Goal: Task Accomplishment & Management: Use online tool/utility

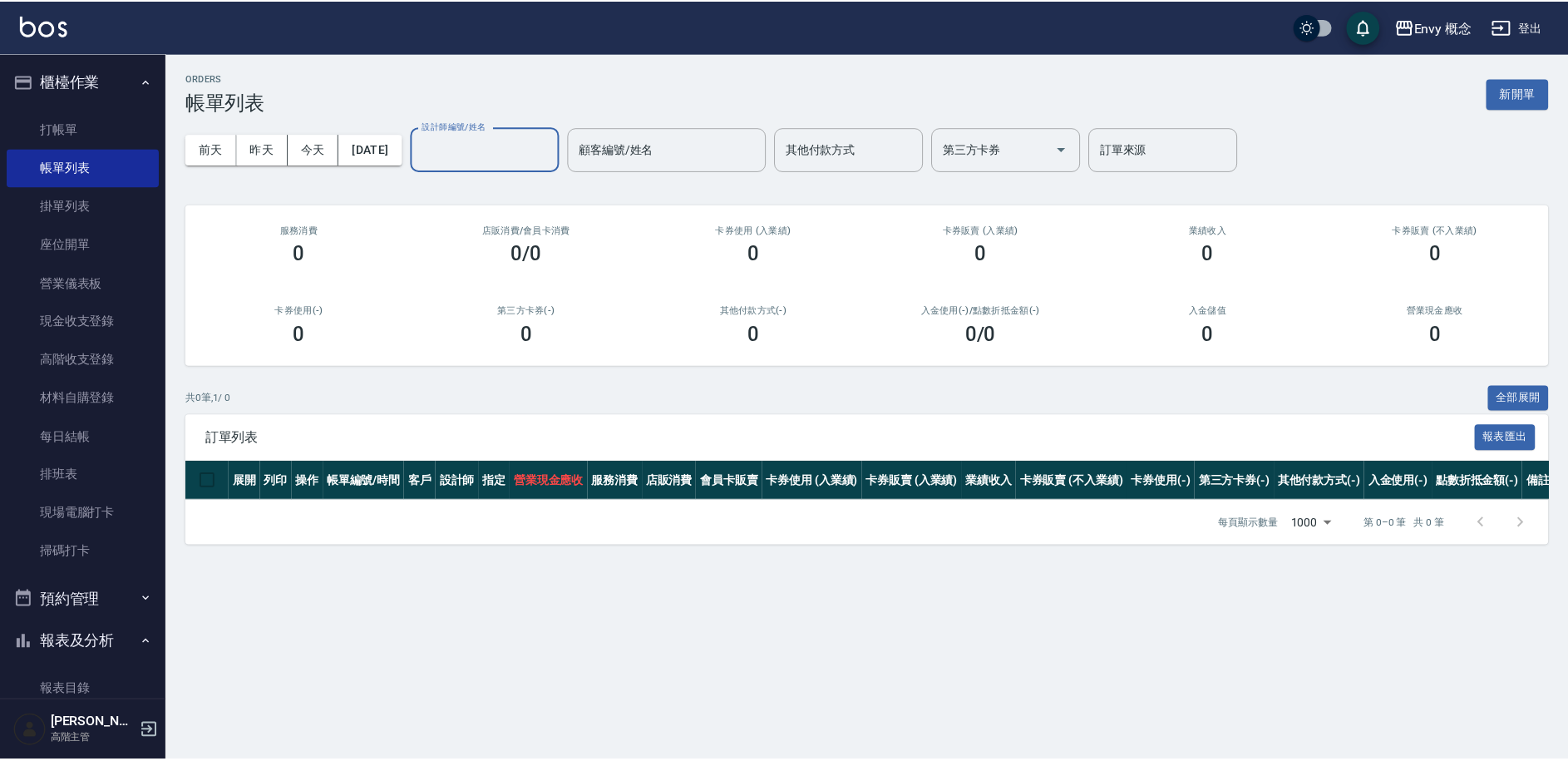
scroll to position [154, 0]
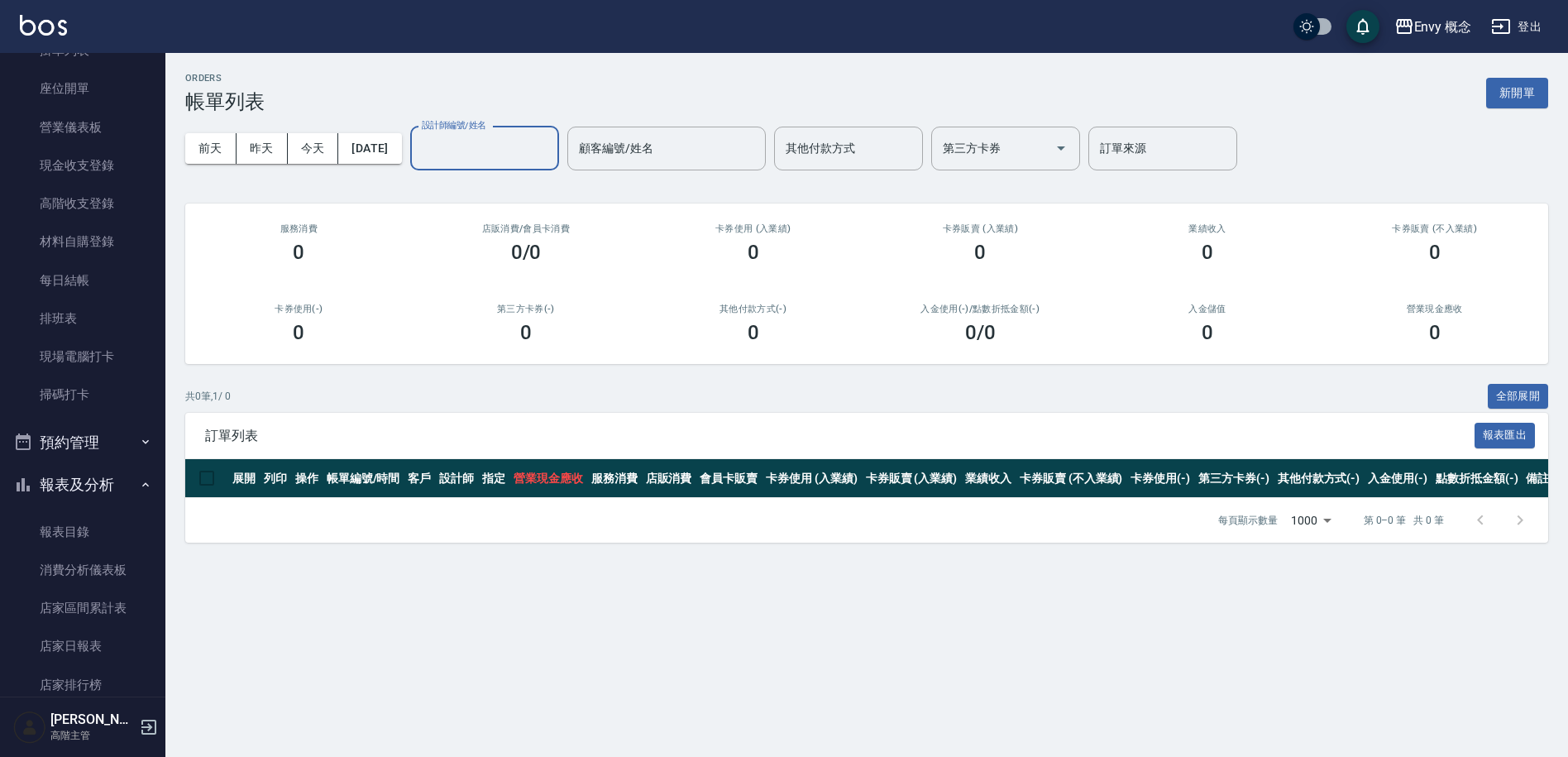
click at [1535, 94] on button "新開單" at bounding box center [1516, 93] width 62 height 31
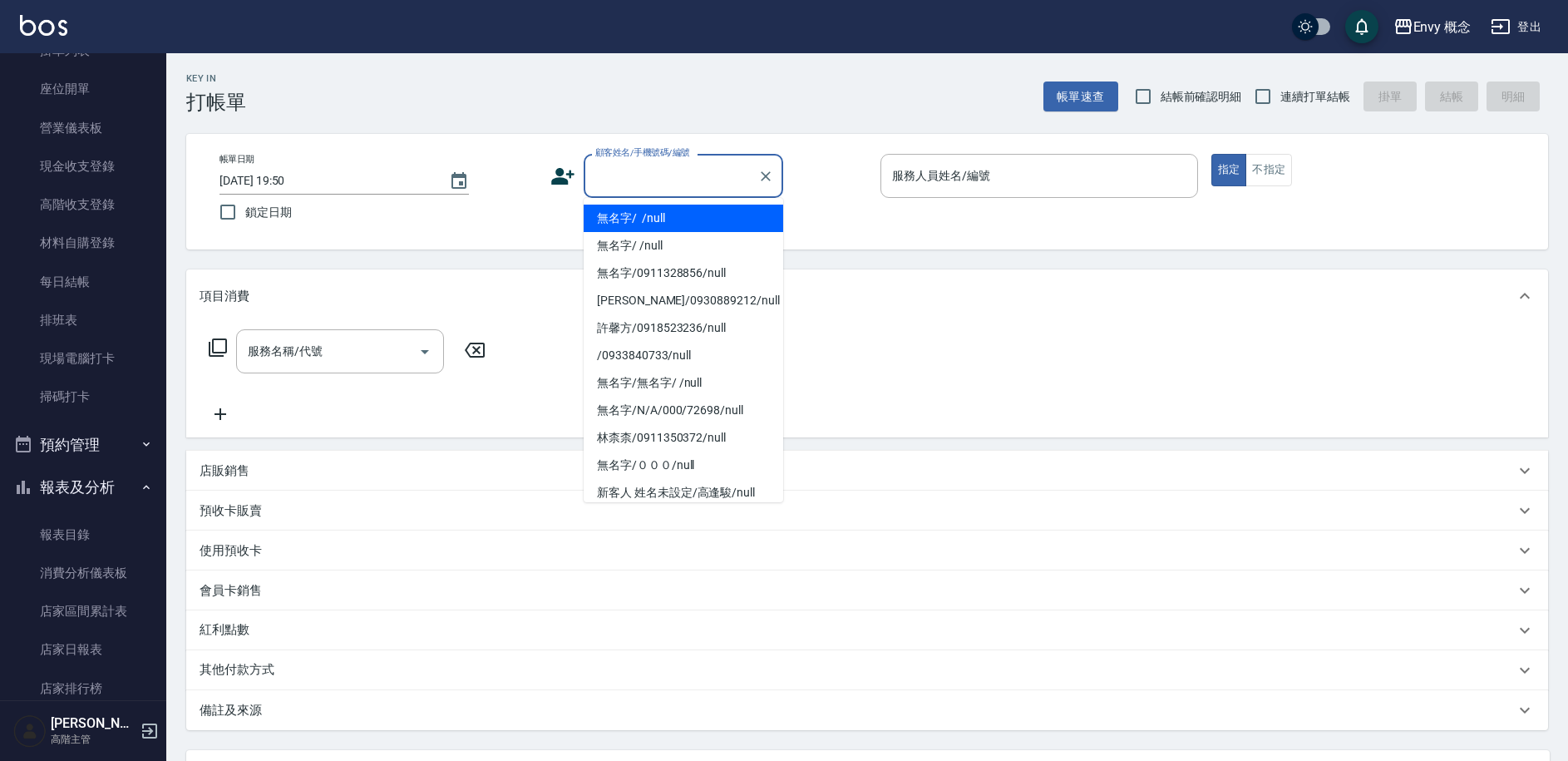
click at [622, 180] on input "顧客姓名/手機號碼/編號" at bounding box center [670, 175] width 160 height 29
click at [646, 223] on li "無名字/ /null" at bounding box center [683, 218] width 199 height 27
type input "無名字/ /null"
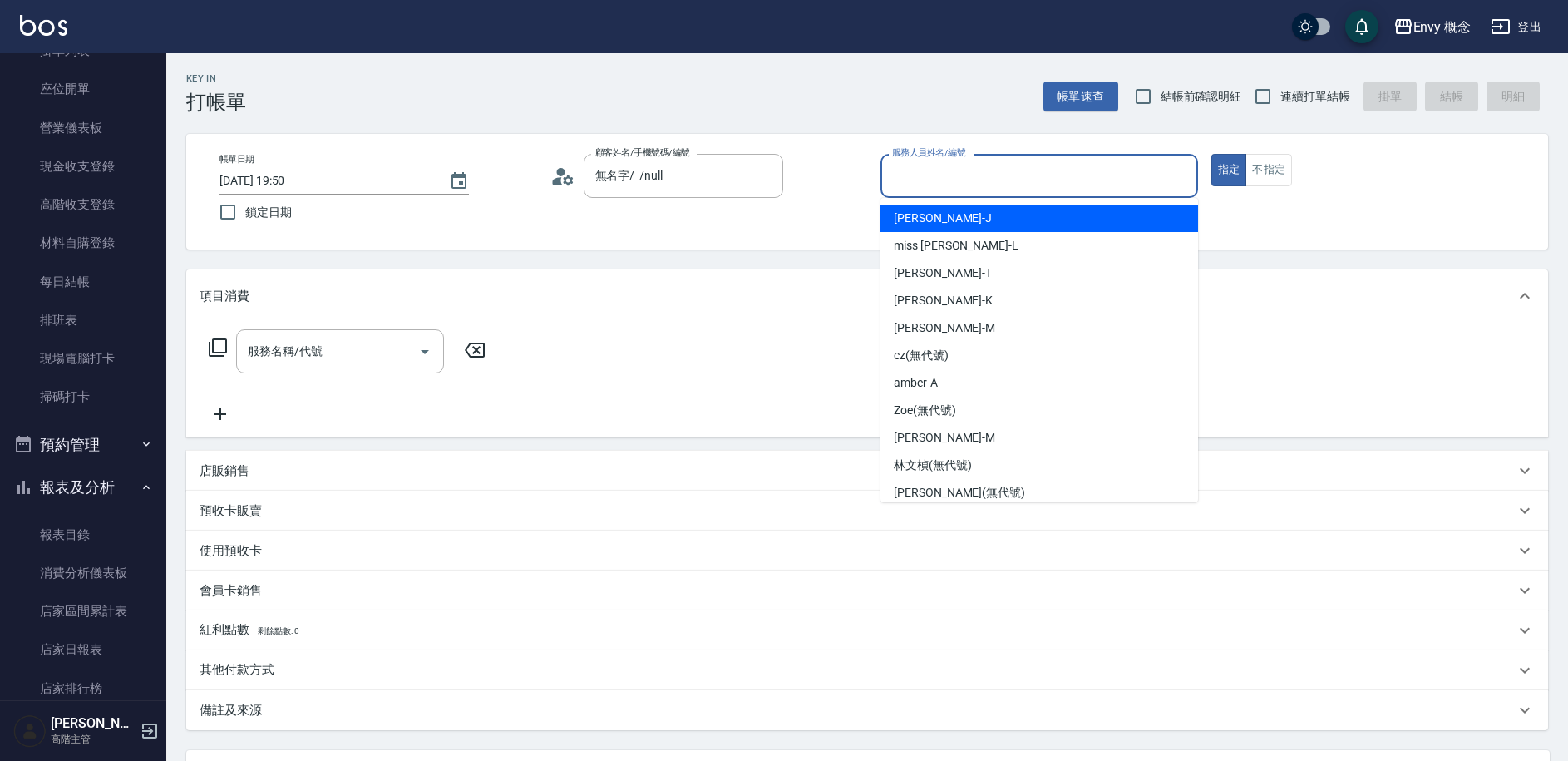
click at [900, 170] on input "服務人員姓名/編號" at bounding box center [1039, 175] width 302 height 29
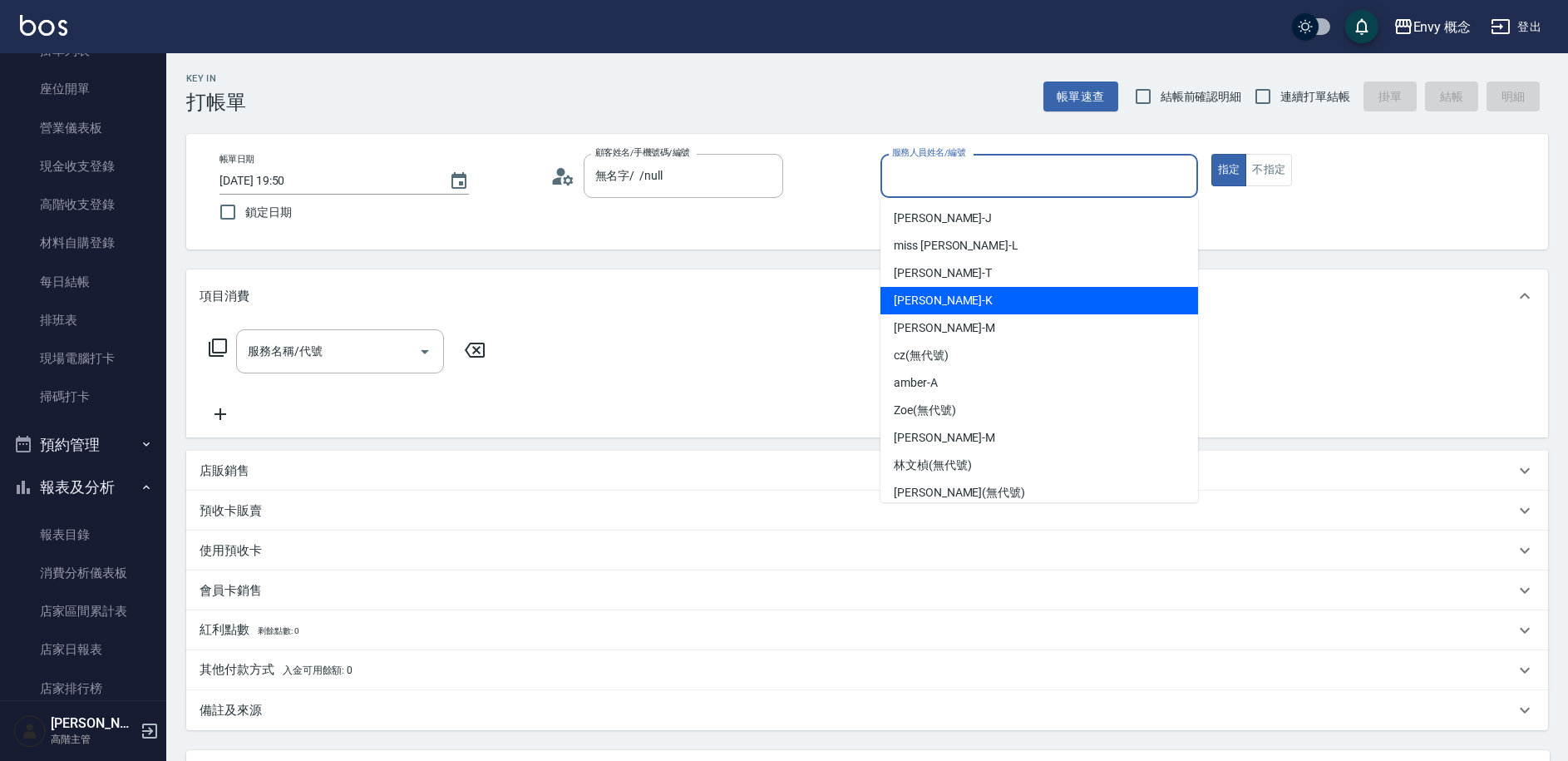
click at [931, 296] on div "Ken -K" at bounding box center [1039, 300] width 317 height 27
type input "Ken-K"
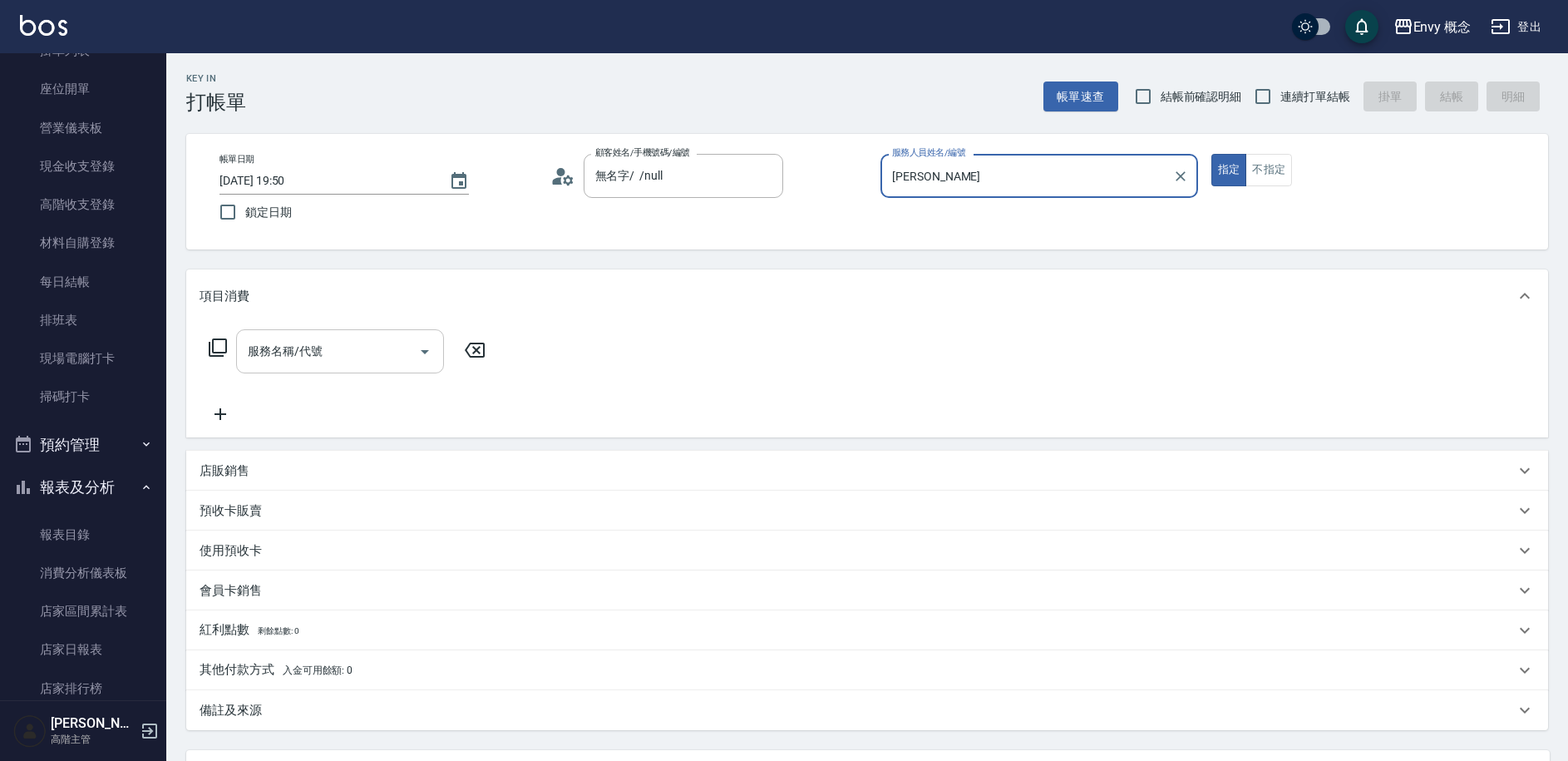
click at [295, 351] on div "服務名稱/代號 服務名稱/代號" at bounding box center [340, 351] width 208 height 44
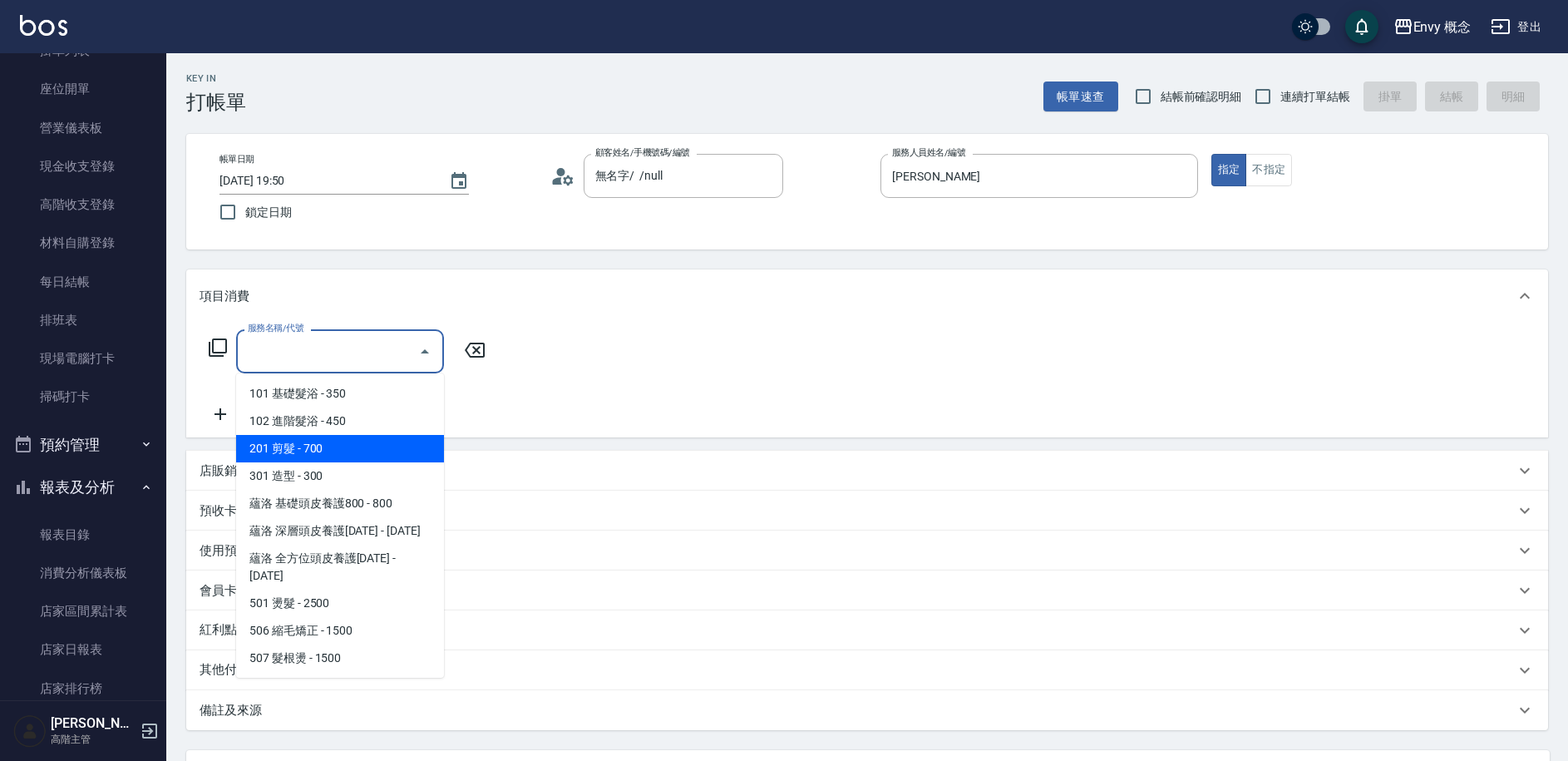
click at [304, 449] on span "201 剪髮 - 700" at bounding box center [340, 448] width 208 height 27
type input "201 剪髮(201)"
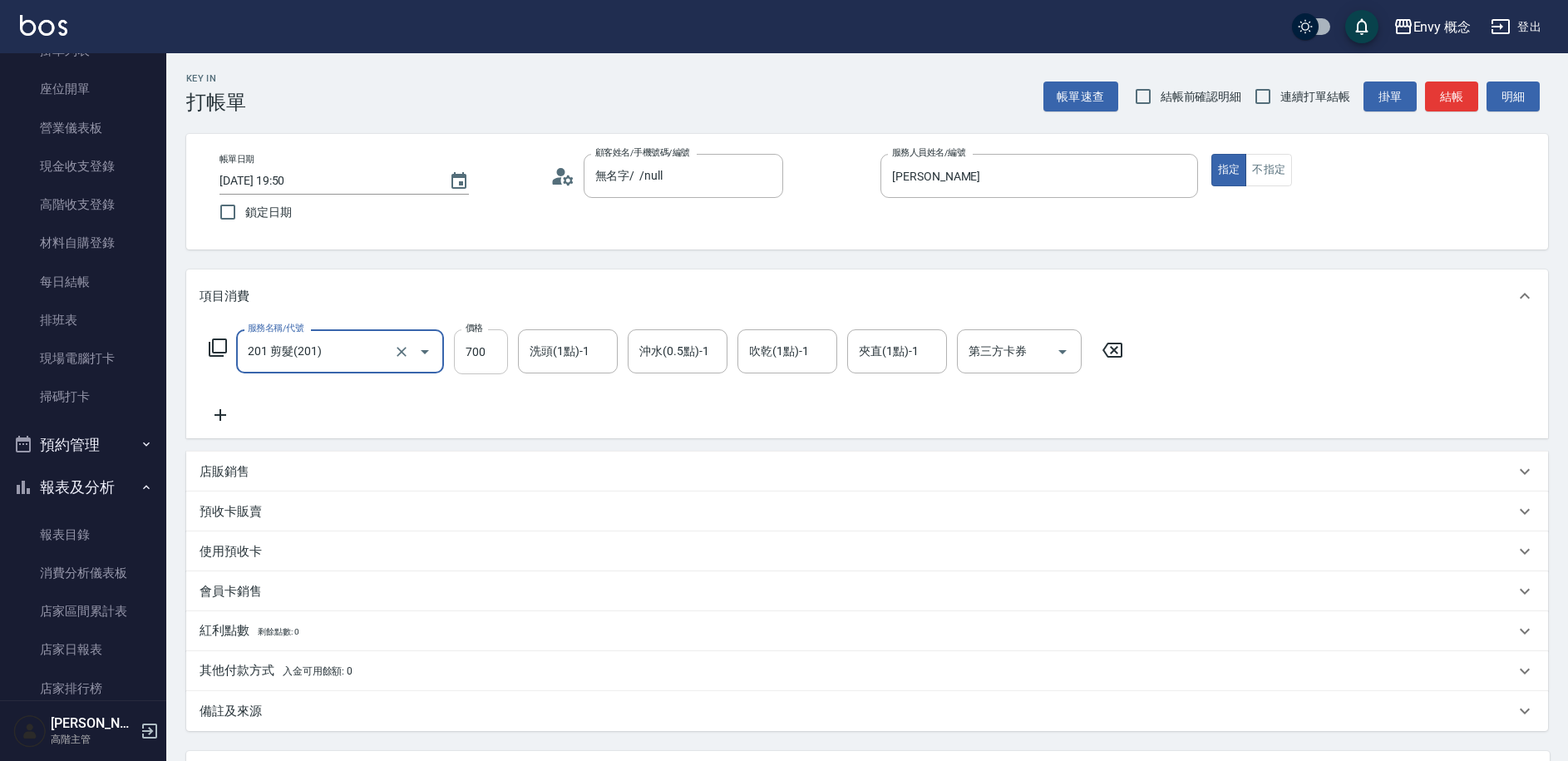
click at [488, 350] on input "700" at bounding box center [481, 351] width 54 height 45
click at [468, 352] on input "0" at bounding box center [481, 351] width 54 height 45
click at [463, 349] on input "0" at bounding box center [481, 351] width 54 height 45
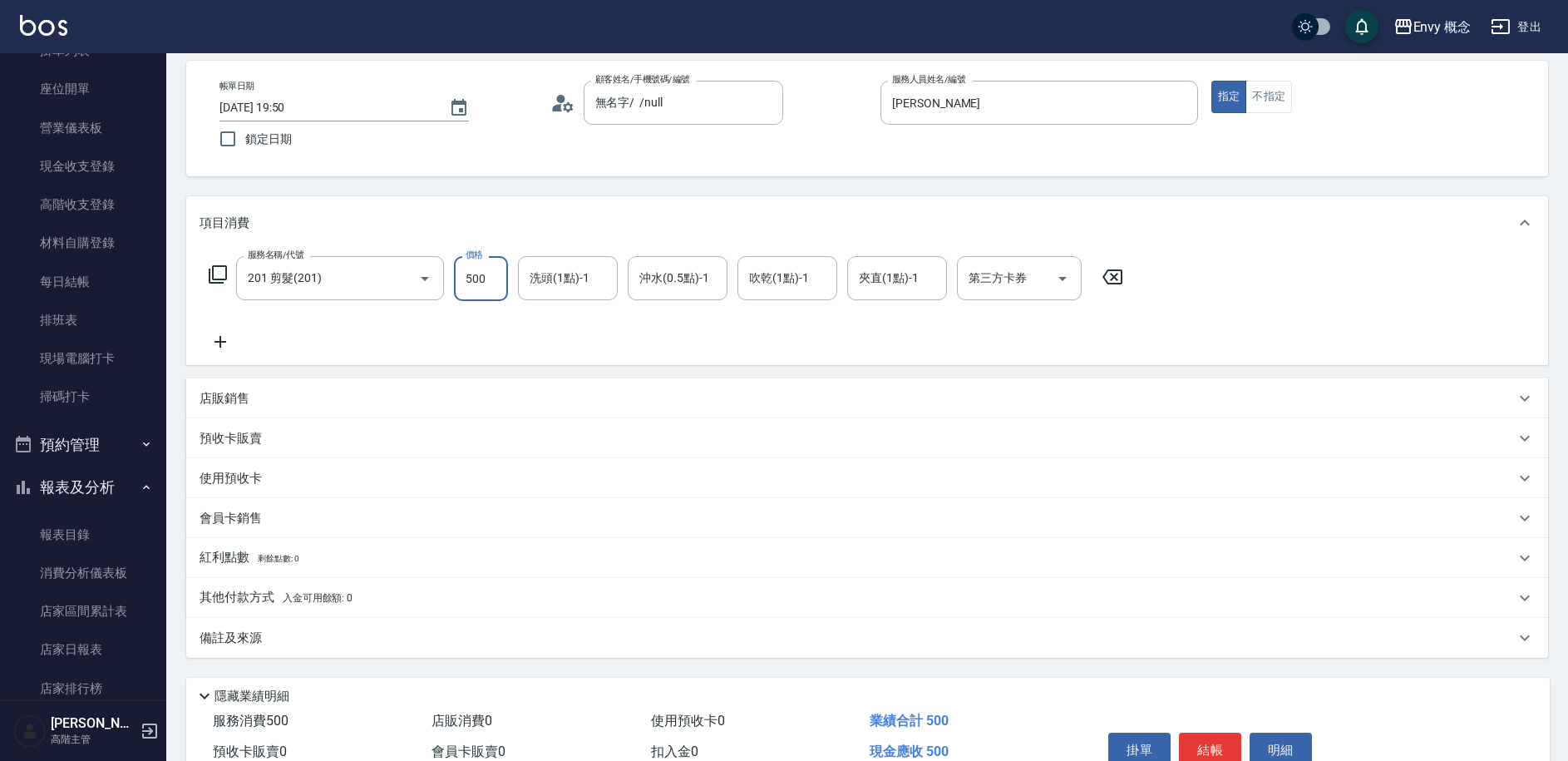
scroll to position [158, 0]
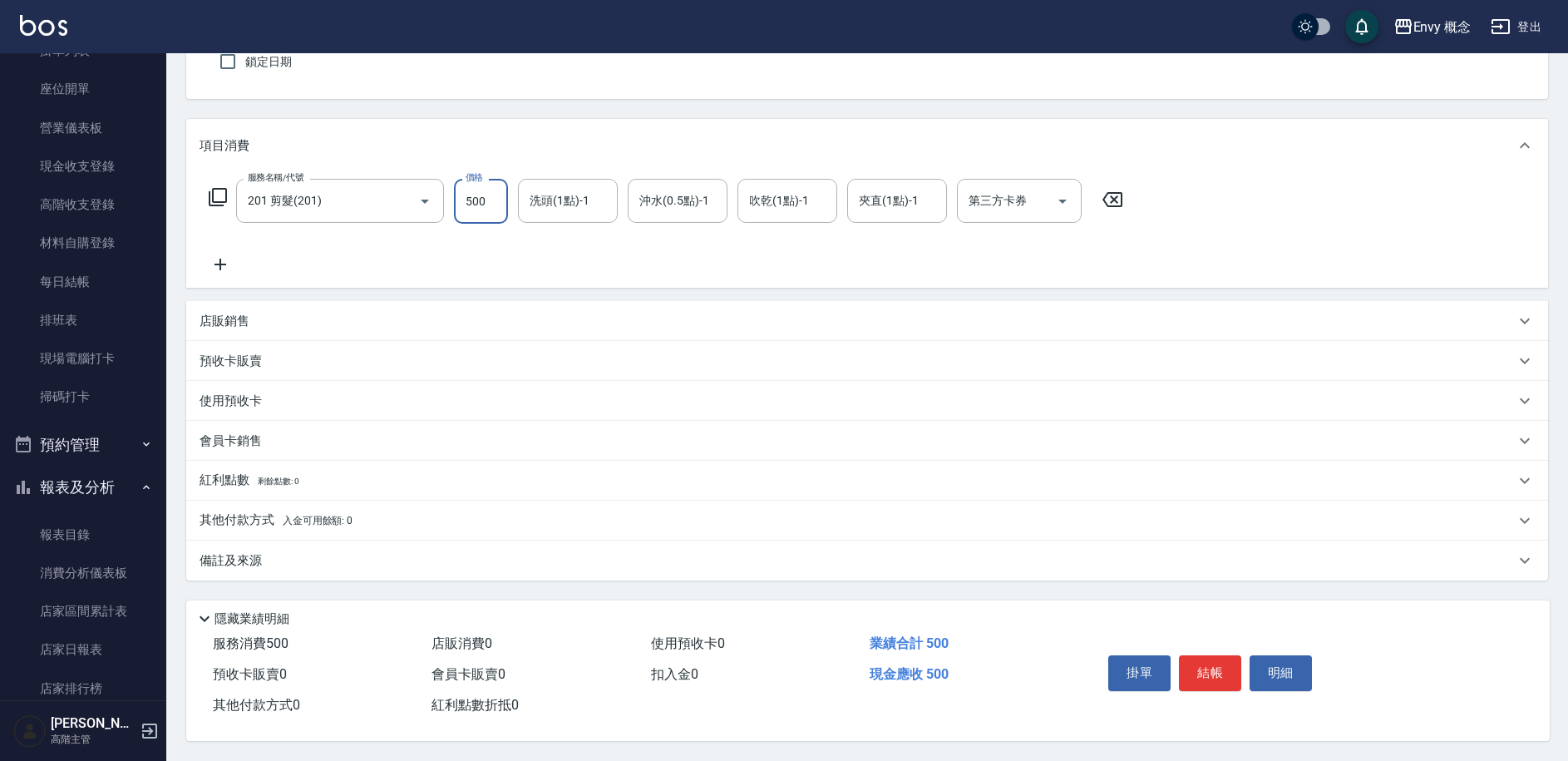
type input "500"
click at [266, 518] on p "其他付款方式 入金可用餘額: 0" at bounding box center [275, 520] width 153 height 19
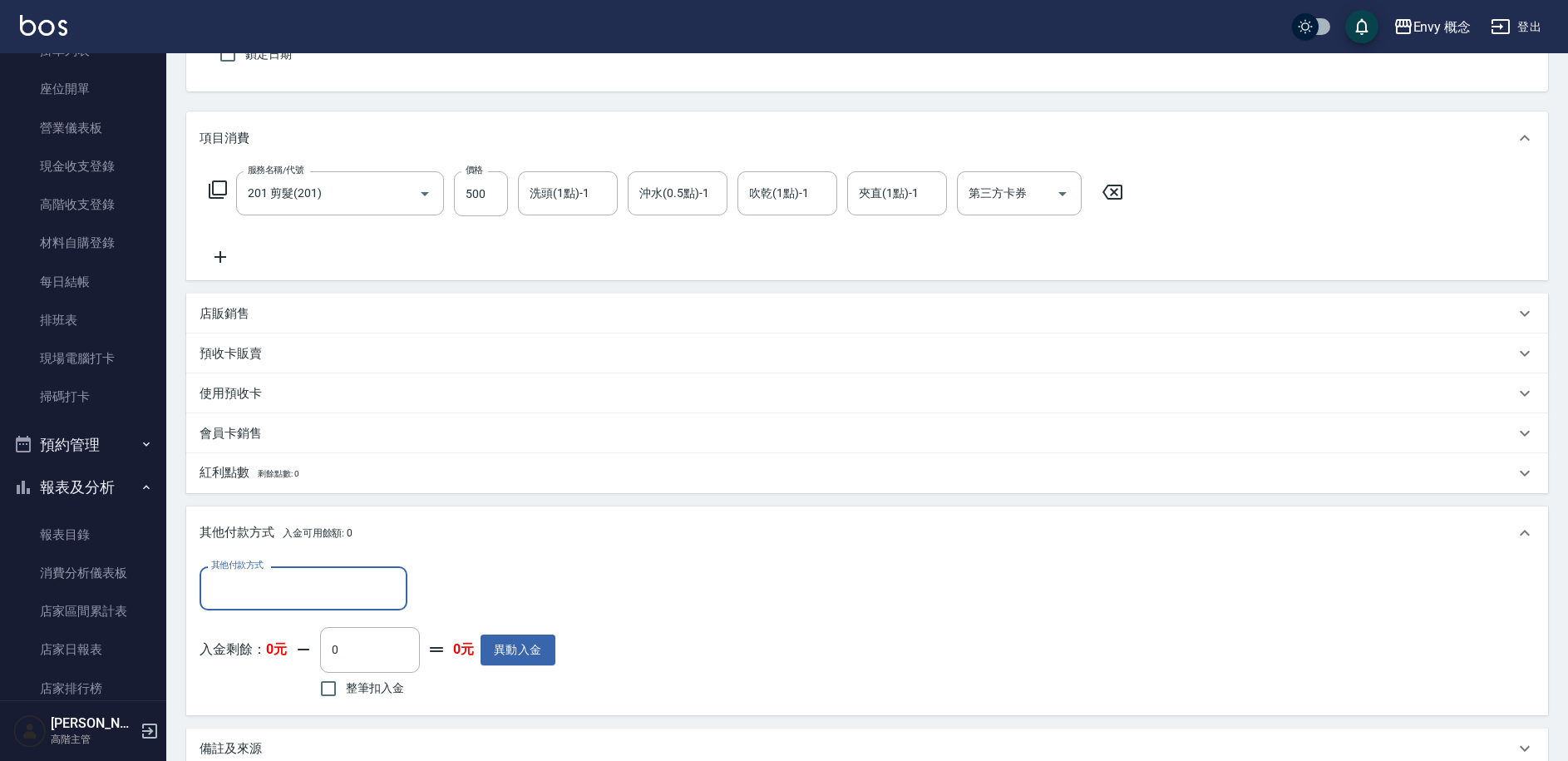
scroll to position [0, 0]
click at [274, 589] on input "其他付款方式" at bounding box center [303, 588] width 193 height 29
click at [175, 544] on div "Key In 打帳單 帳單速查 結帳前確認明細 連續打單結帳 掛單 結帳 明細 帳單日期 2025/10/13 19:50 鎖定日期 顧客姓名/手機號碼/編號…" at bounding box center [868, 422] width 1402 height 1054
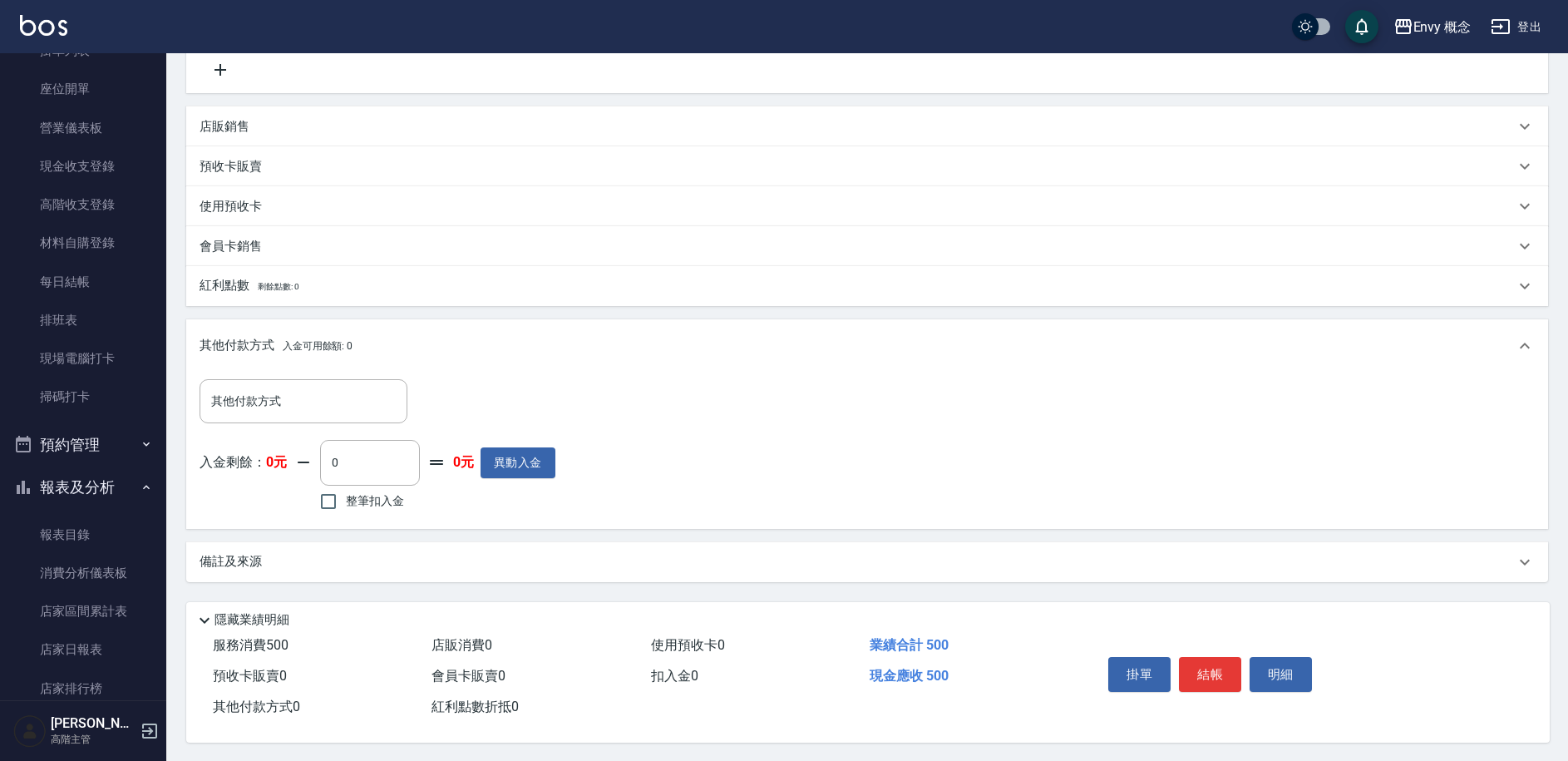
scroll to position [354, 0]
click at [1223, 671] on button "結帳" at bounding box center [1210, 673] width 63 height 35
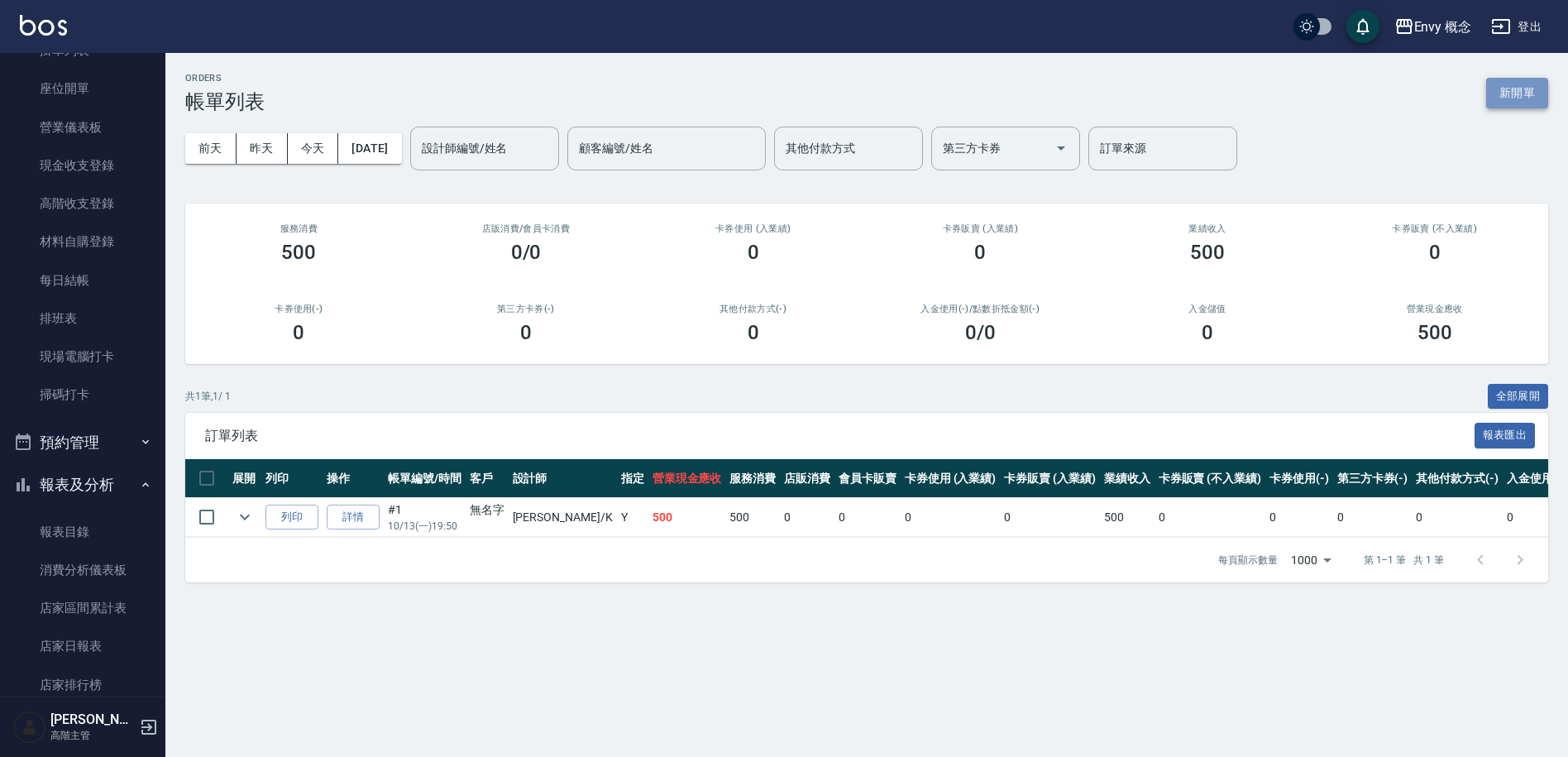
click at [1518, 94] on button "新開單" at bounding box center [1516, 93] width 62 height 31
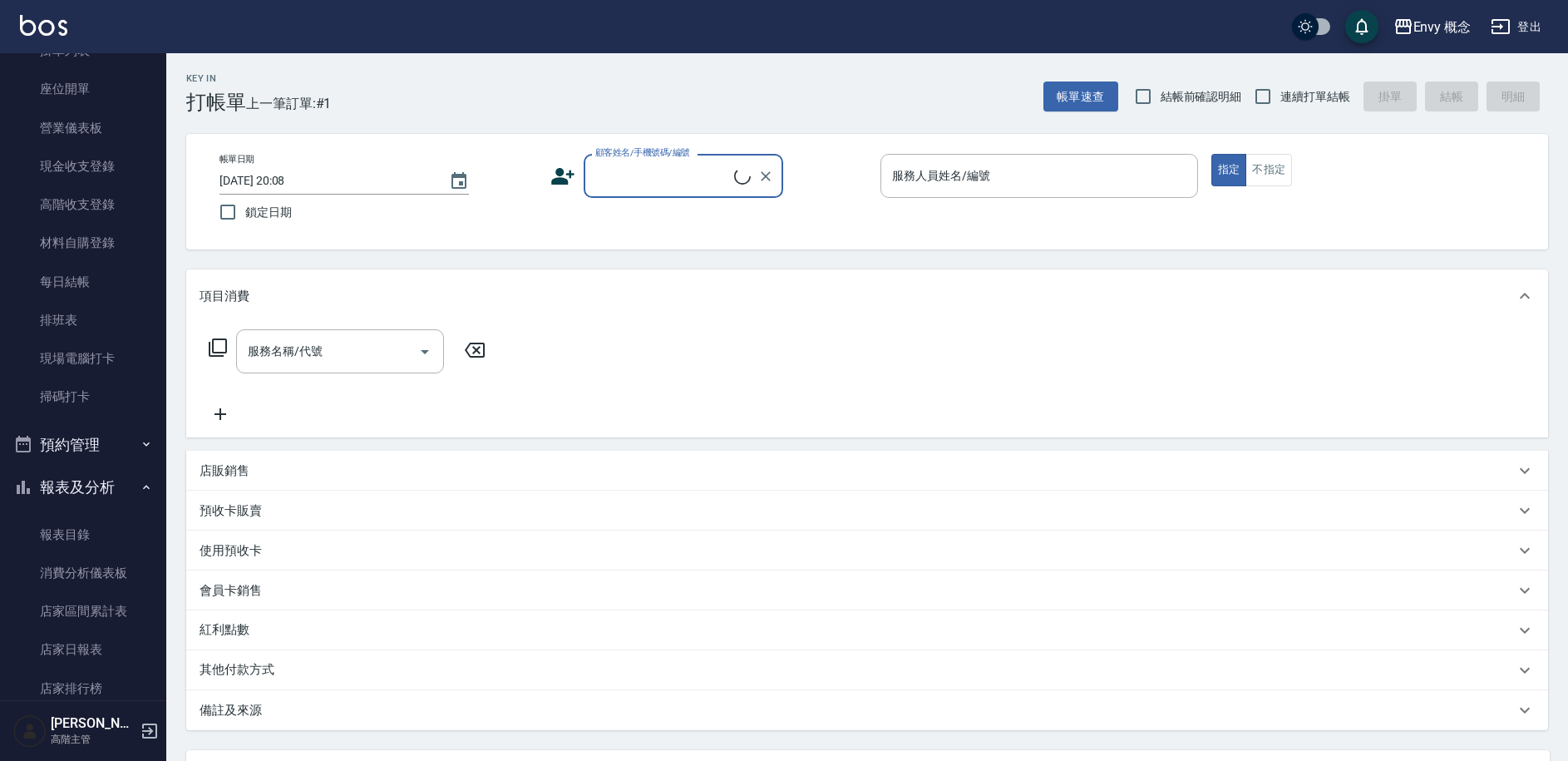
click at [648, 171] on input "顧客姓名/手機號碼/編號" at bounding box center [662, 175] width 143 height 29
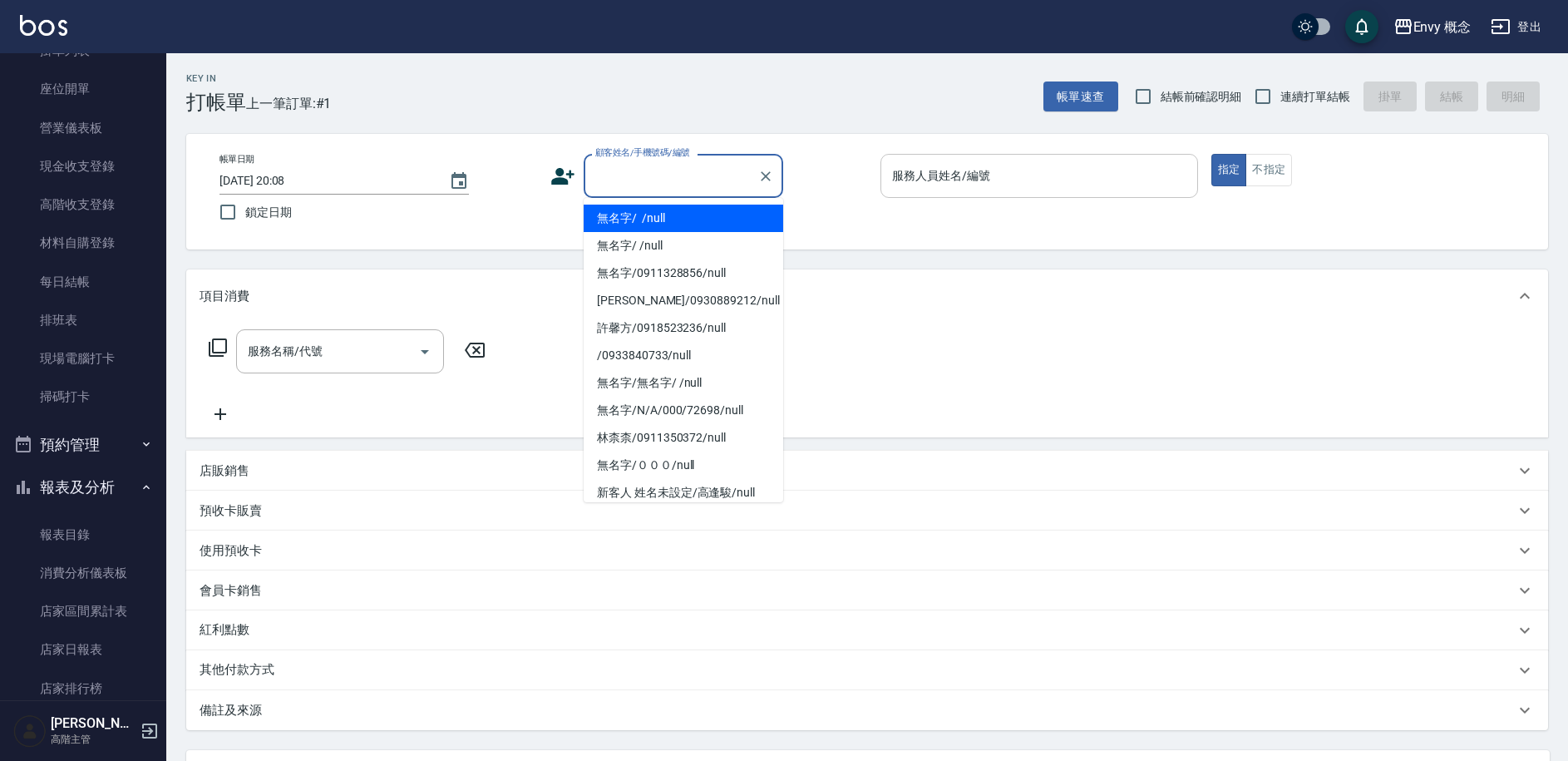
click at [653, 221] on li "無名字/ /null" at bounding box center [683, 218] width 199 height 27
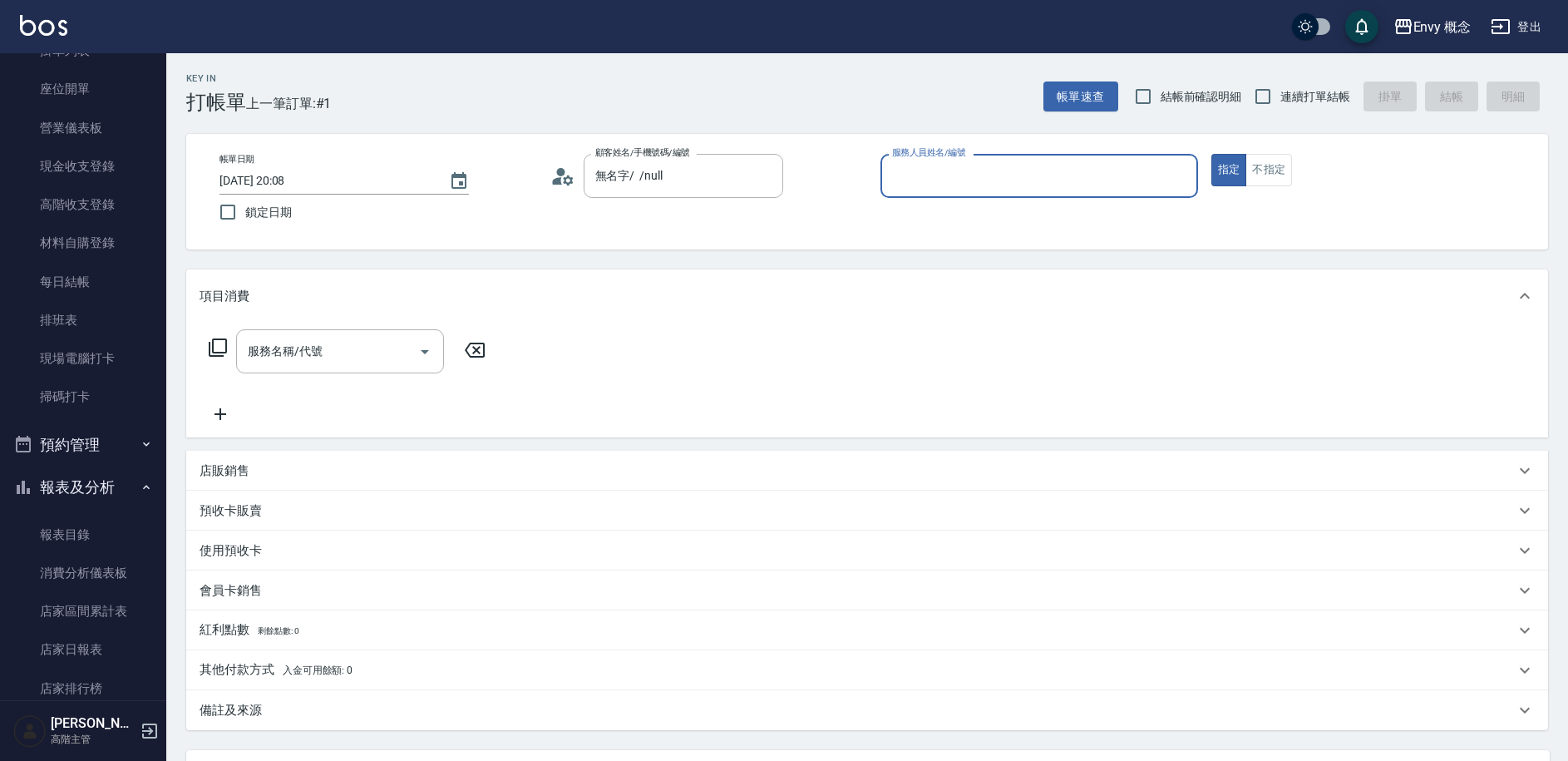
type input "無名字/ /null"
click at [926, 180] on input "服務人員姓名/編號" at bounding box center [1039, 175] width 302 height 29
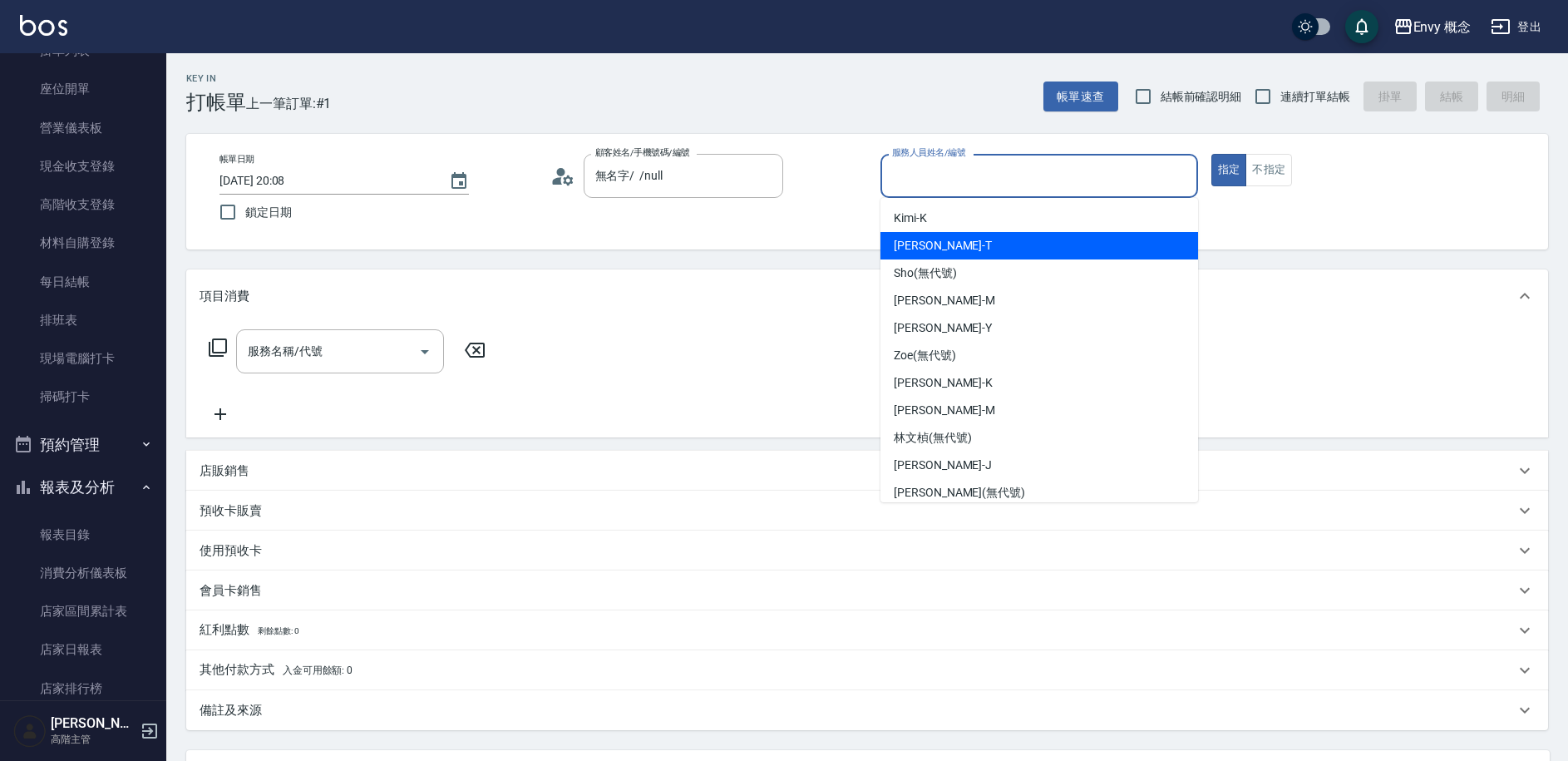
click at [923, 241] on div "Tim -T" at bounding box center [1039, 245] width 317 height 27
type input "Tim-T"
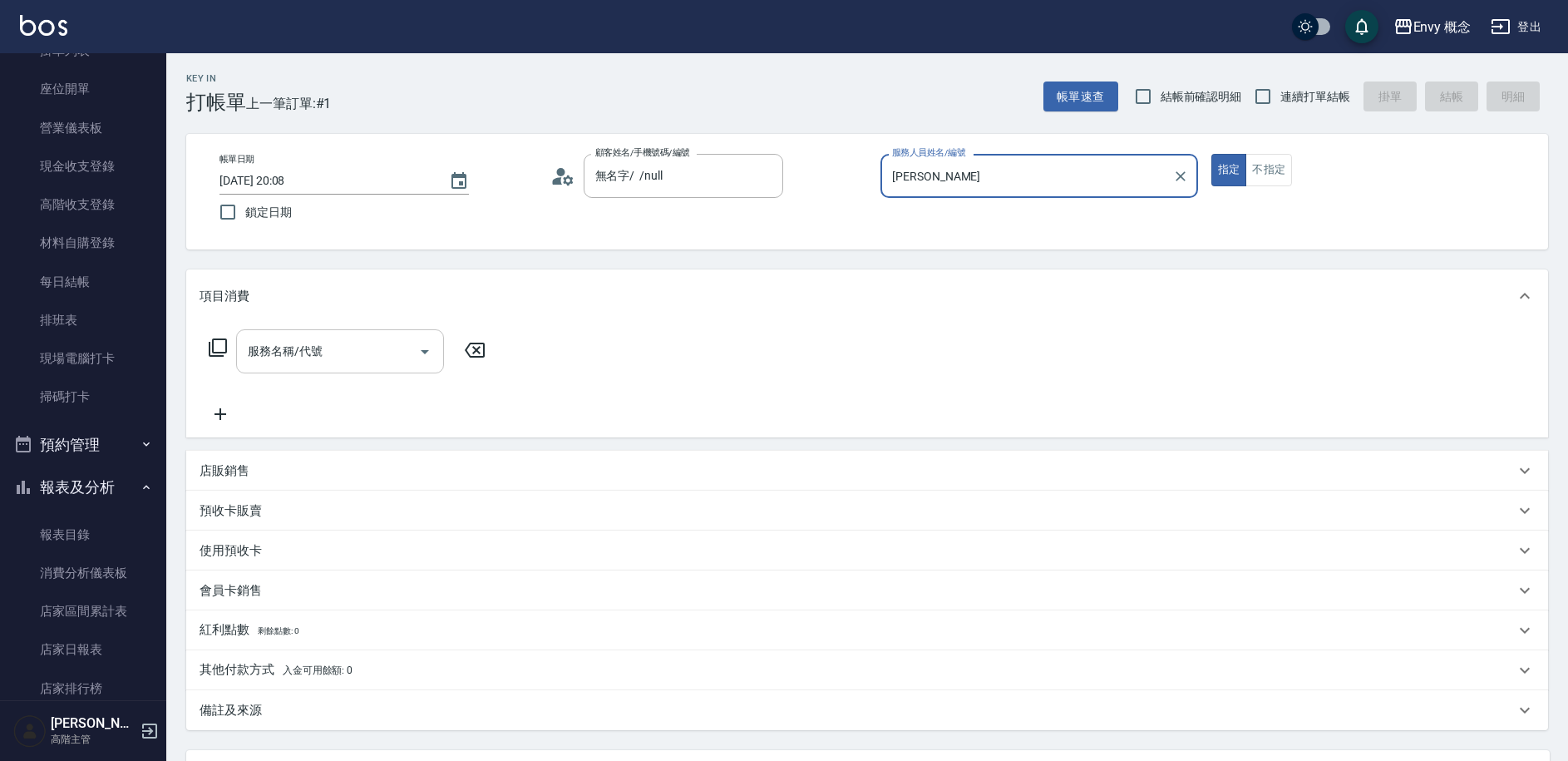
click at [286, 346] on div "服務名稱/代號 服務名稱/代號" at bounding box center [340, 351] width 208 height 44
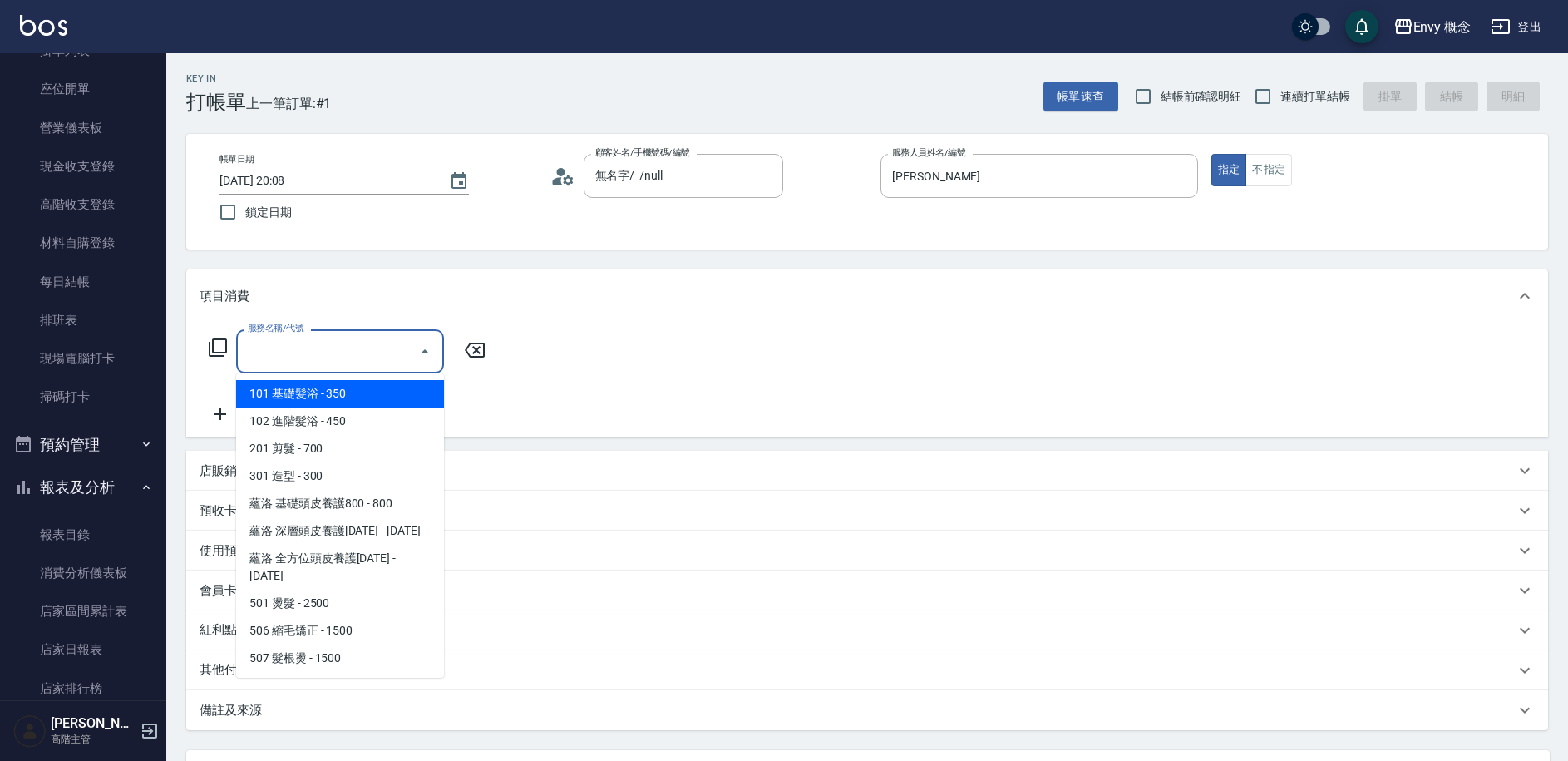
type input "ㄓ"
type input "5"
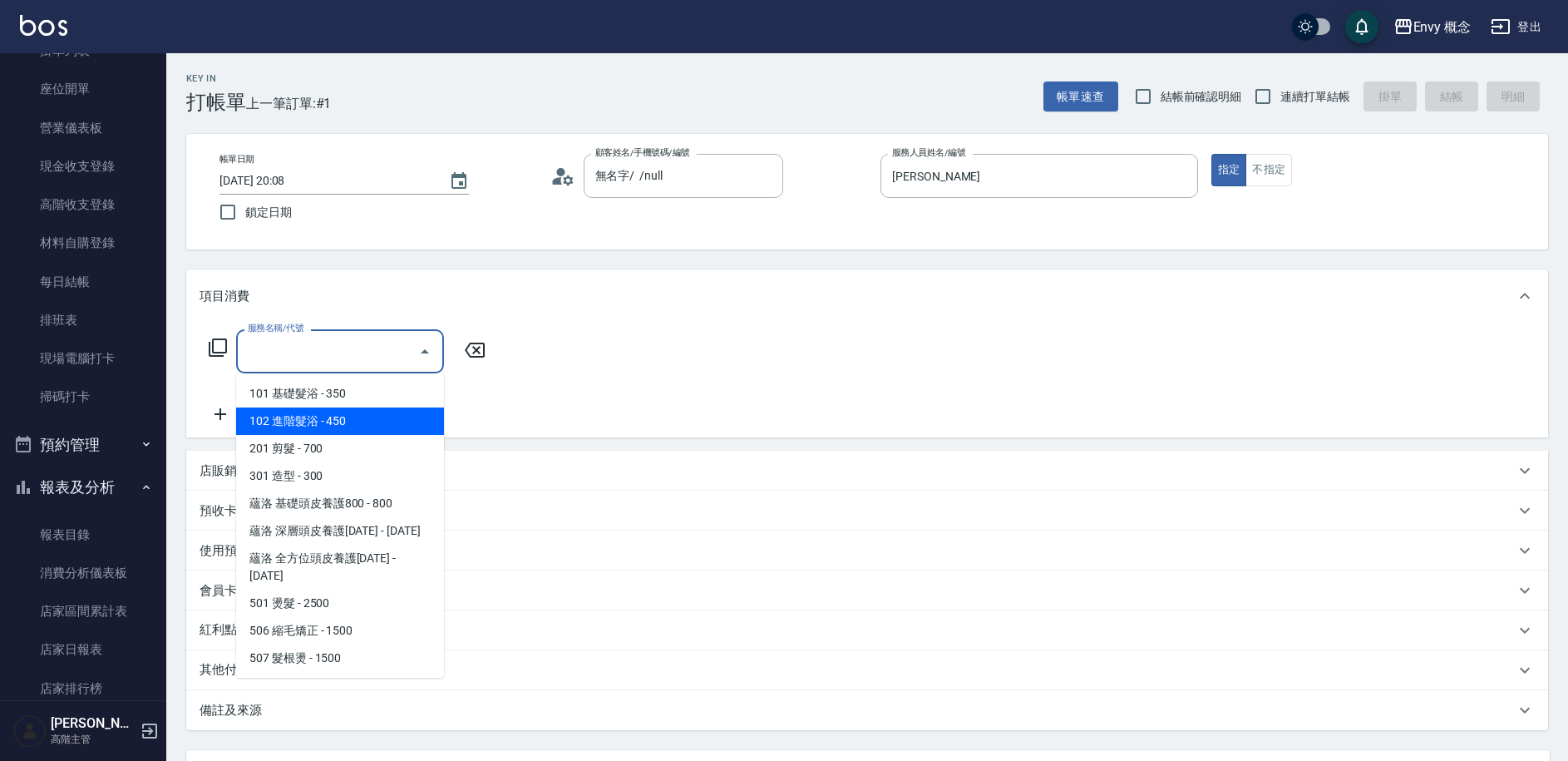
type input "6"
type input "5"
drag, startPoint x: 324, startPoint y: 416, endPoint x: 429, endPoint y: 374, distance: 113.1
click at [324, 416] on span "102 進階髮浴 - 450" at bounding box center [340, 421] width 208 height 27
type input "102 進階髮浴(102)"
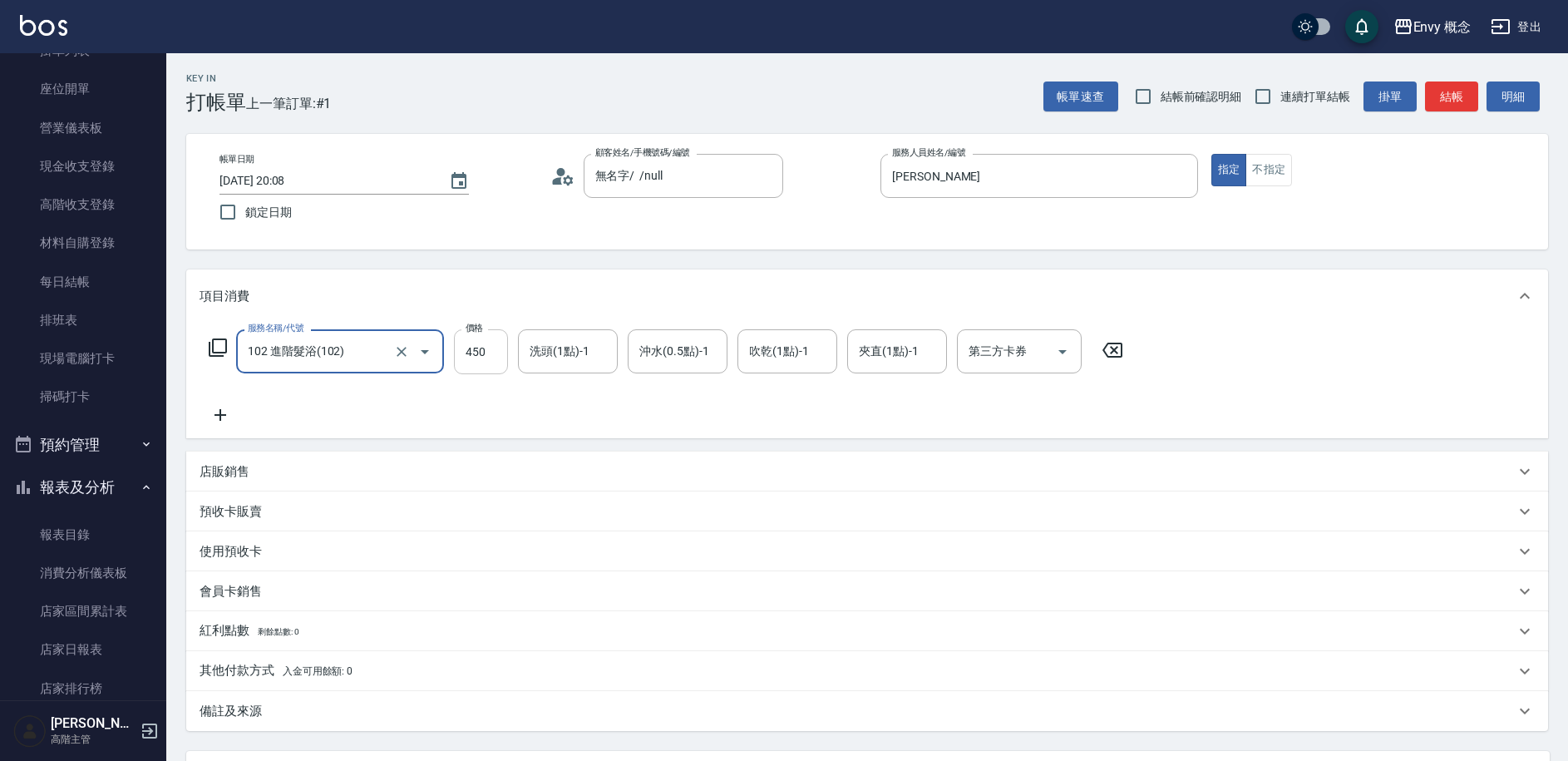
click at [496, 356] on input "450" at bounding box center [481, 351] width 54 height 45
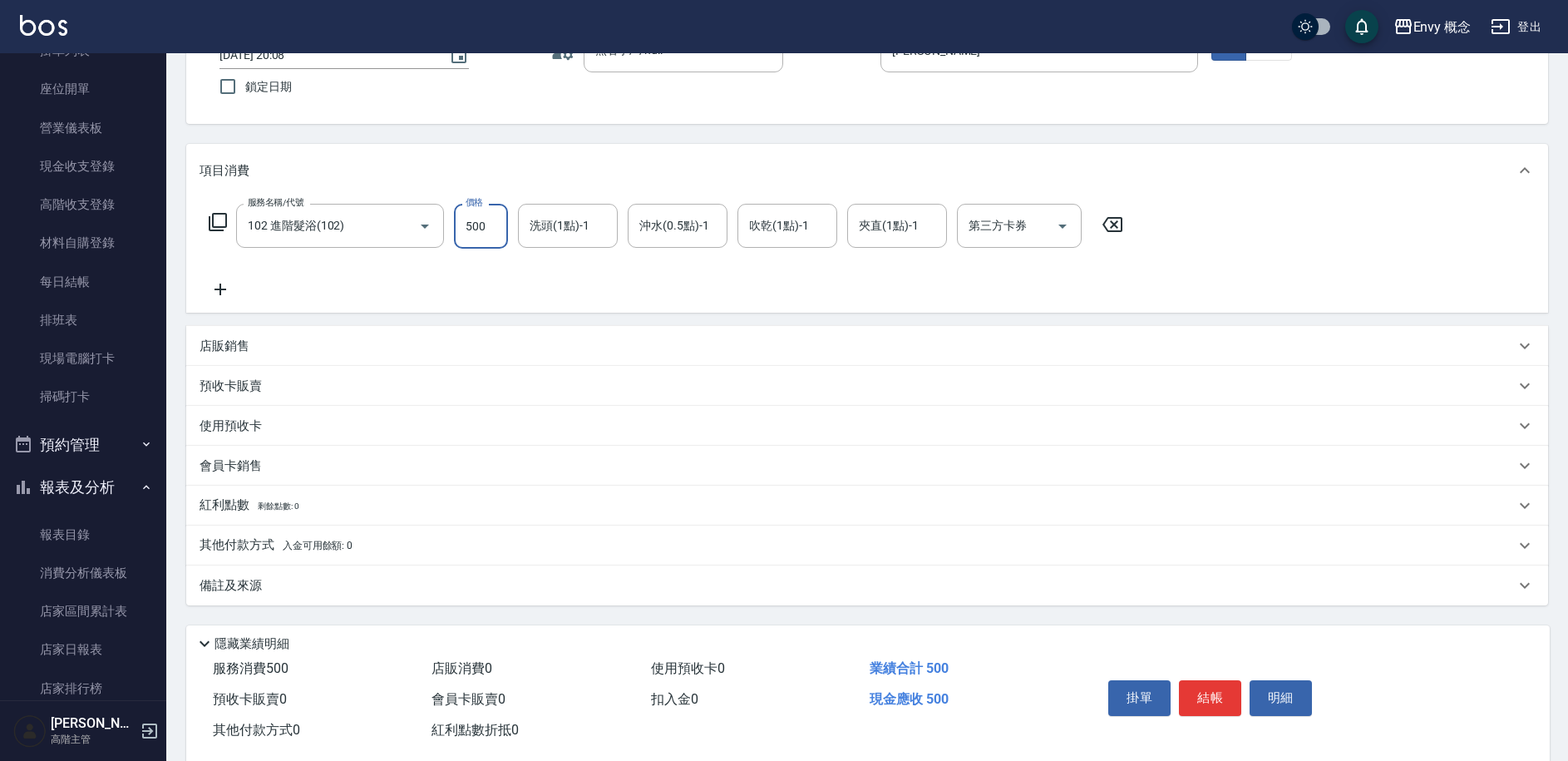
scroll to position [158, 0]
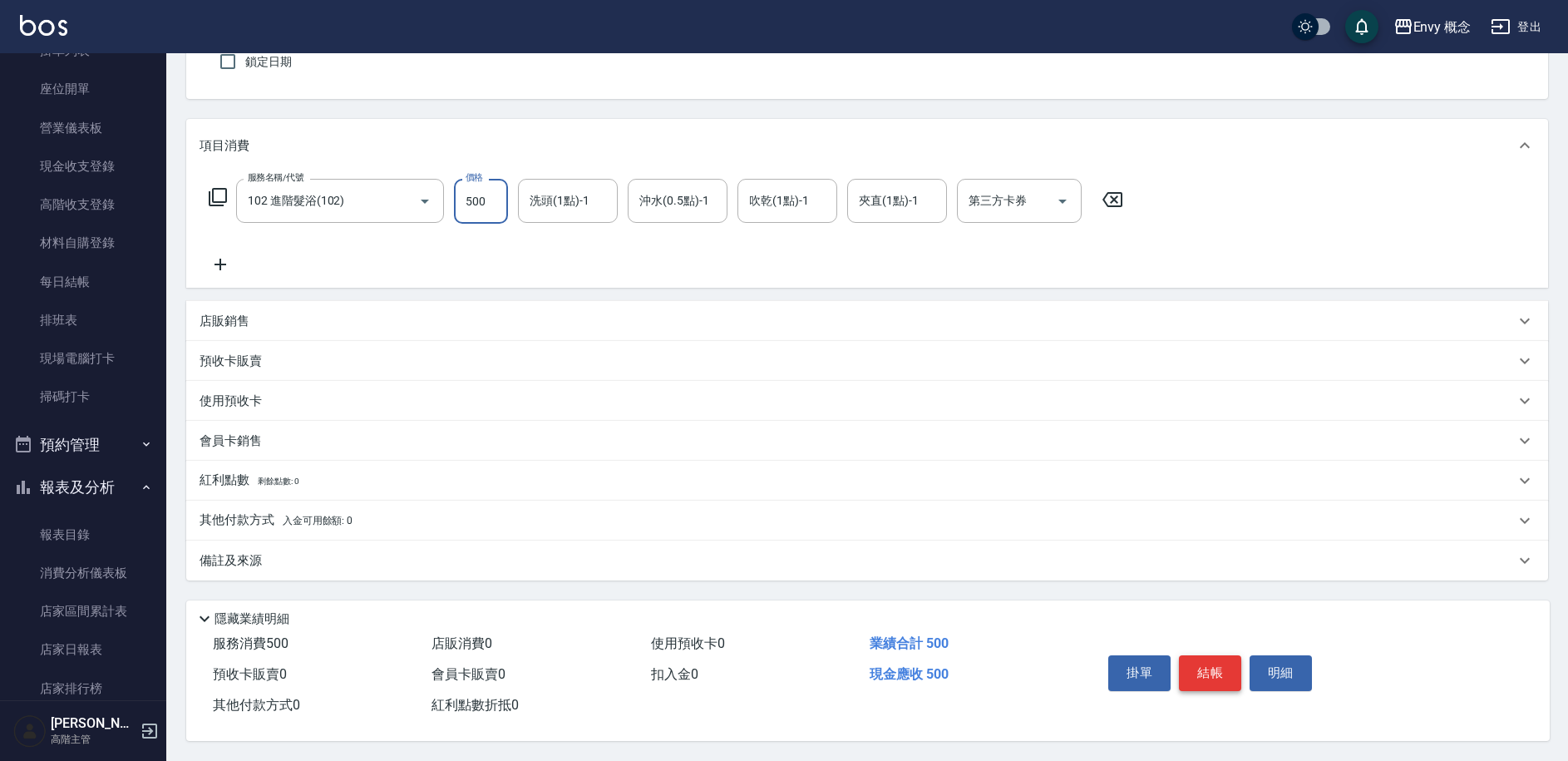
type input "500"
click at [1209, 659] on button "結帳" at bounding box center [1210, 673] width 63 height 35
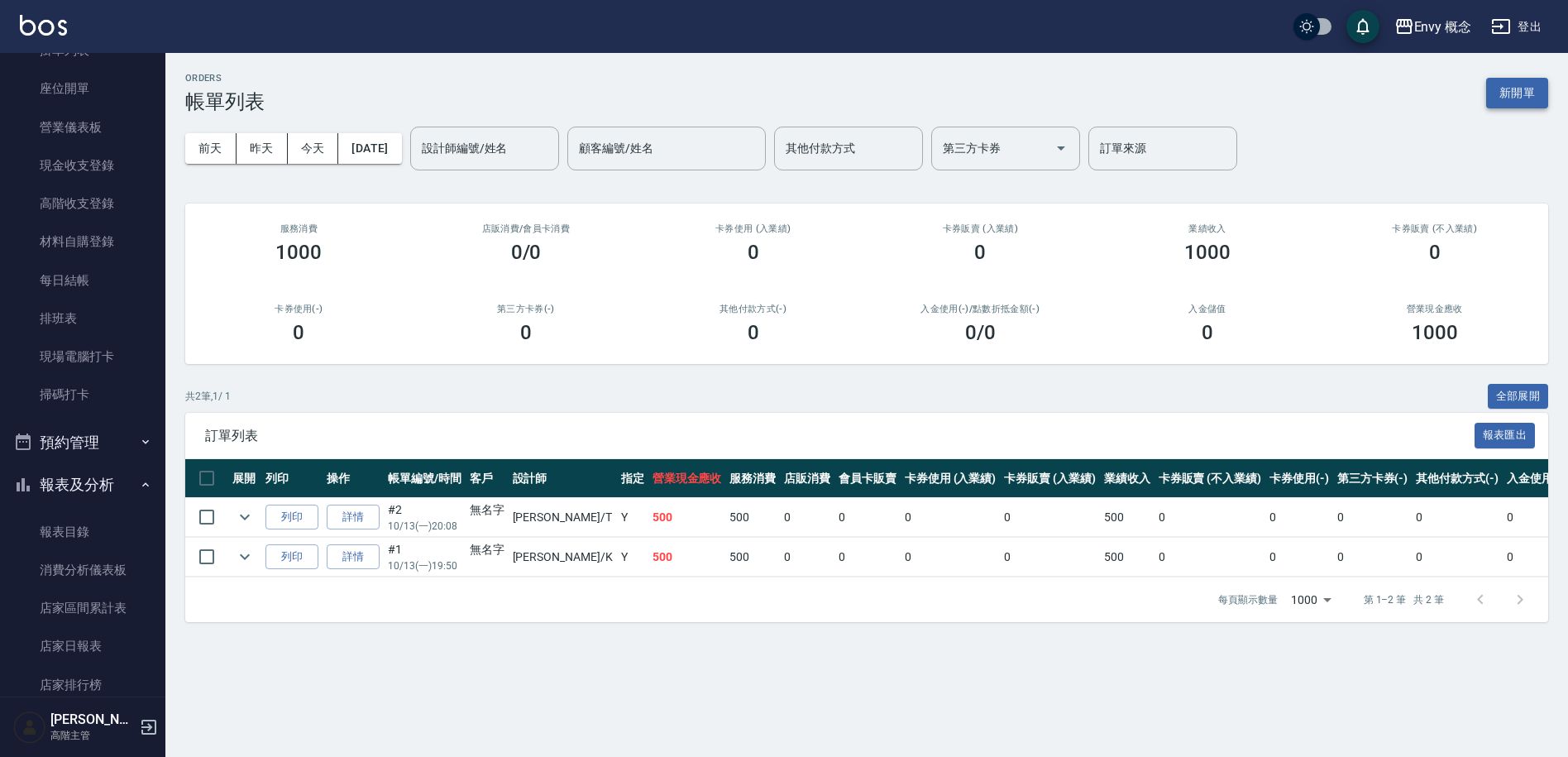
click at [1521, 82] on button "新開單" at bounding box center [1516, 93] width 62 height 31
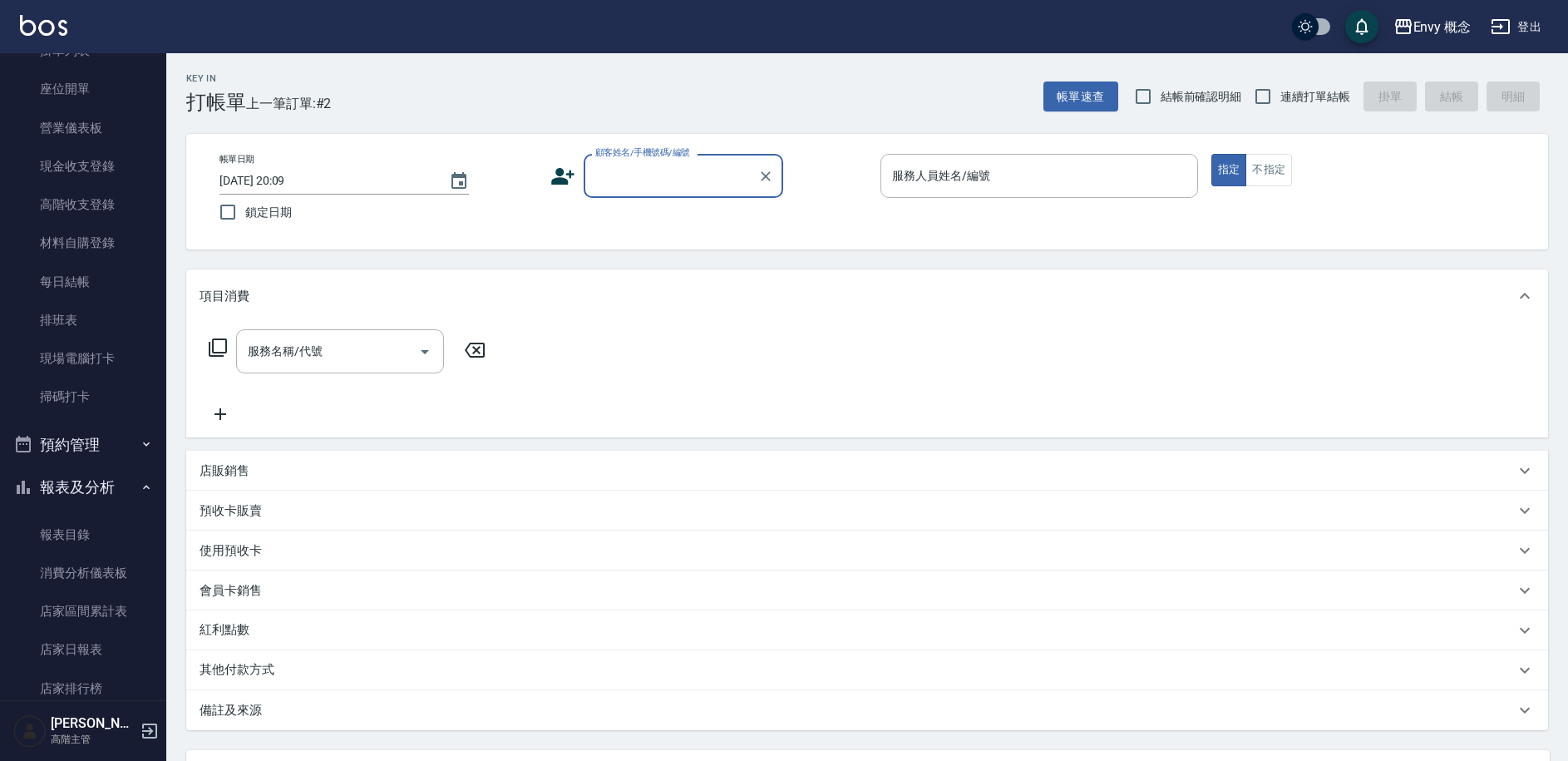
click at [604, 183] on input "顧客姓名/手機號碼/編號" at bounding box center [670, 175] width 160 height 29
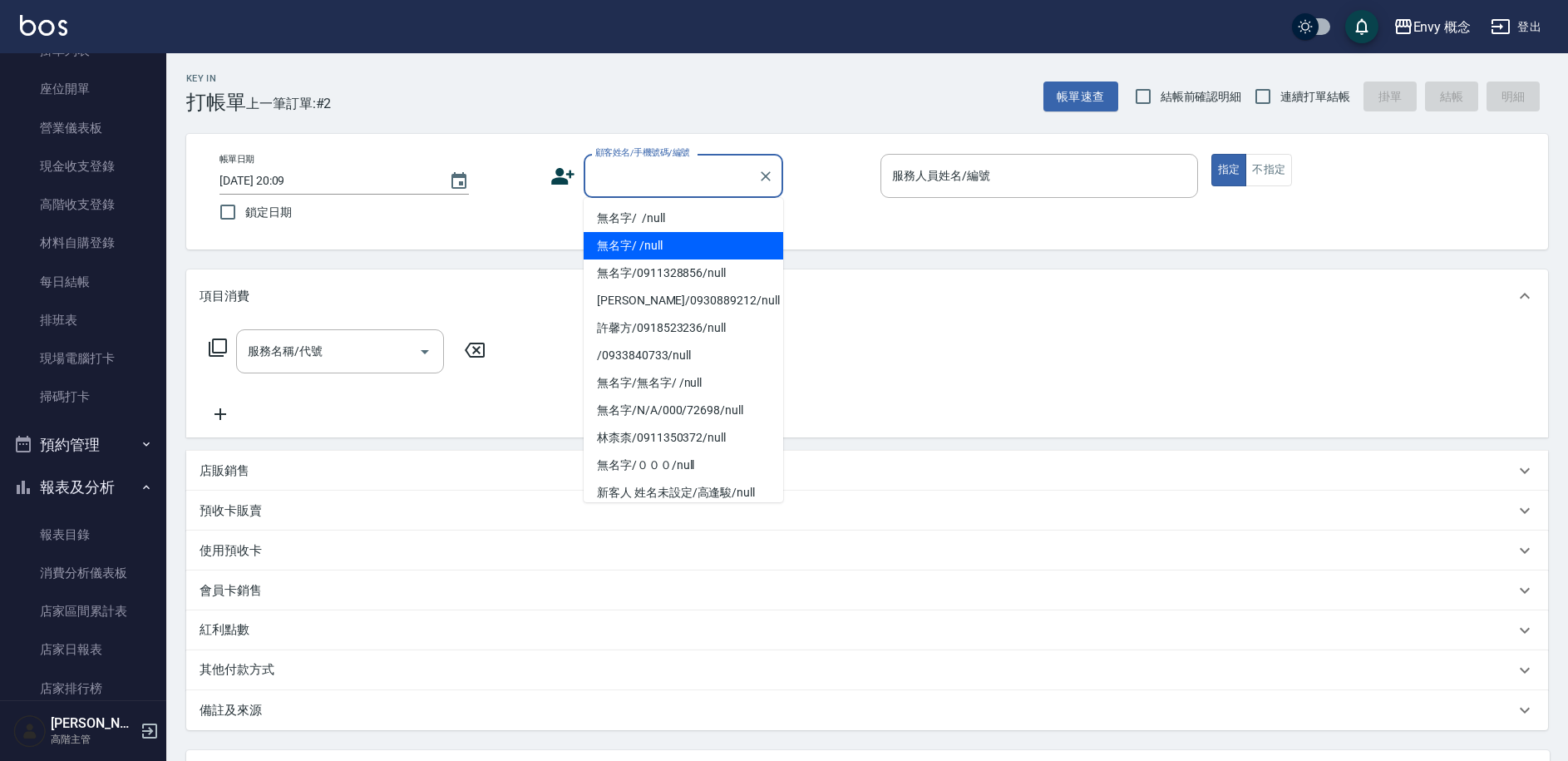
click at [623, 243] on li "無名字/ /null" at bounding box center [683, 245] width 199 height 27
type input "無名字/ /null"
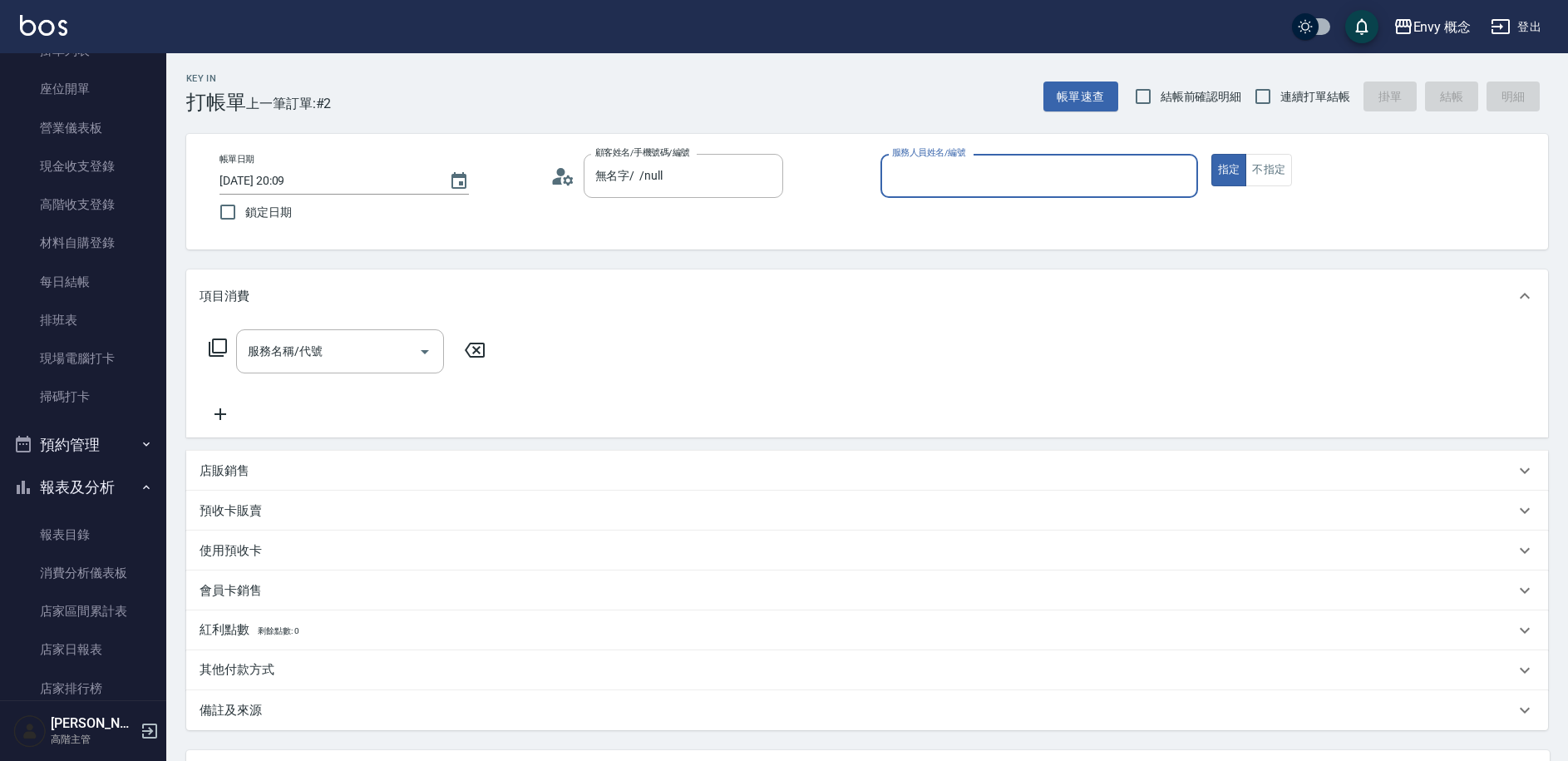
click at [914, 175] on input "服務人員姓名/編號" at bounding box center [1039, 175] width 302 height 29
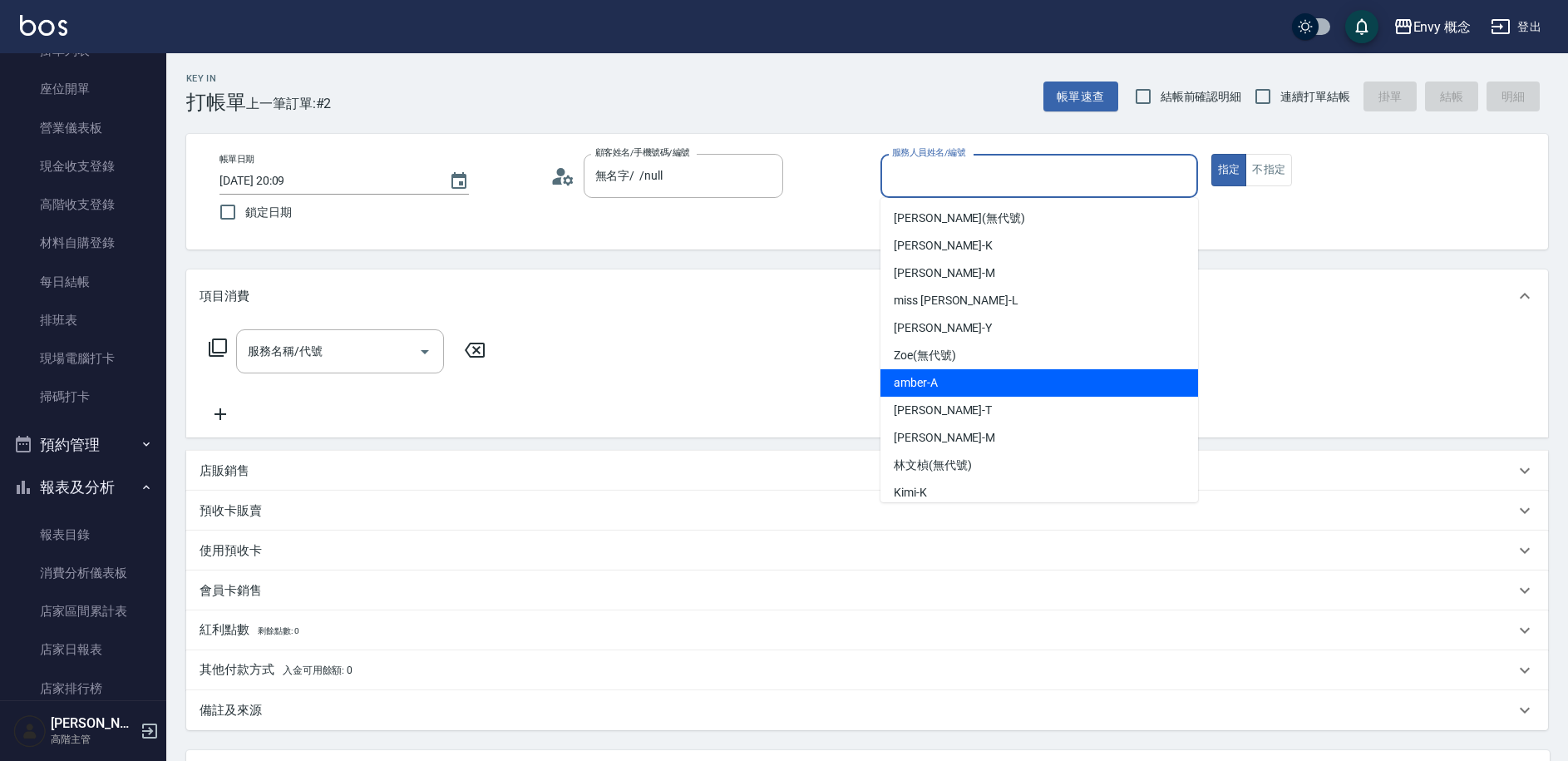
scroll to position [4, 0]
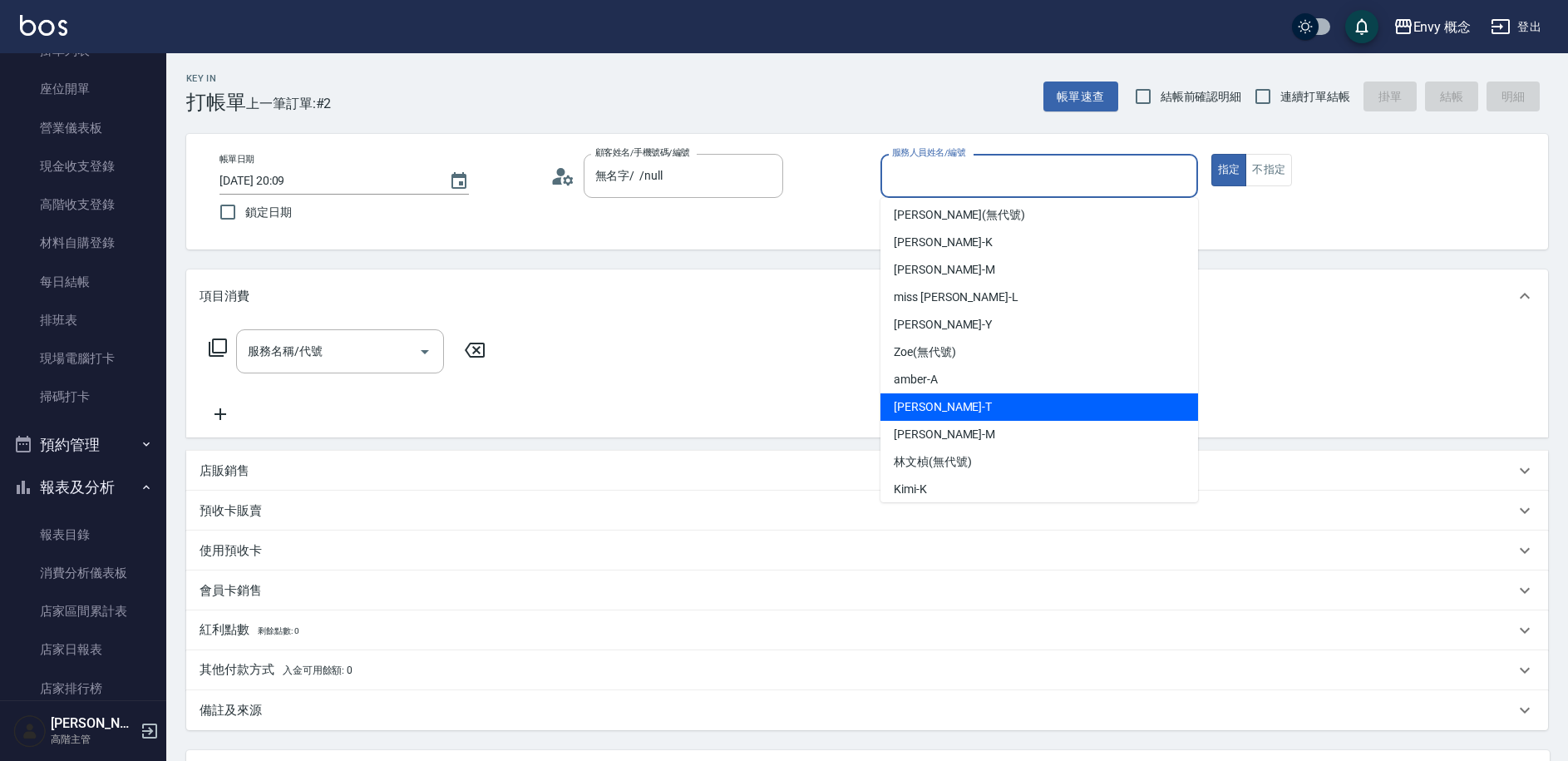
click at [927, 407] on div "Tim -T" at bounding box center [1039, 407] width 317 height 27
type input "Tim-T"
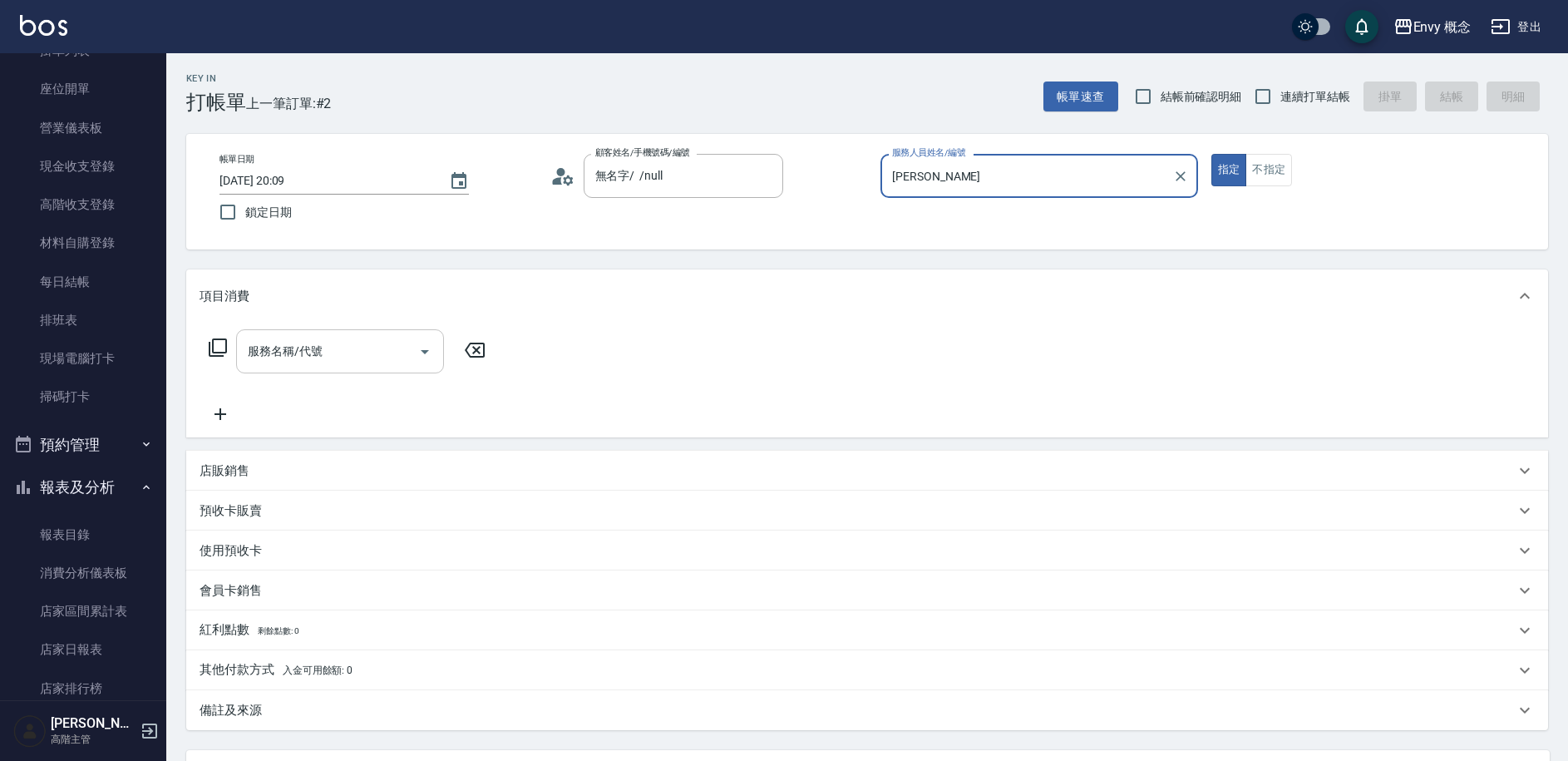
click at [354, 348] on input "服務名稱/代號" at bounding box center [327, 351] width 168 height 29
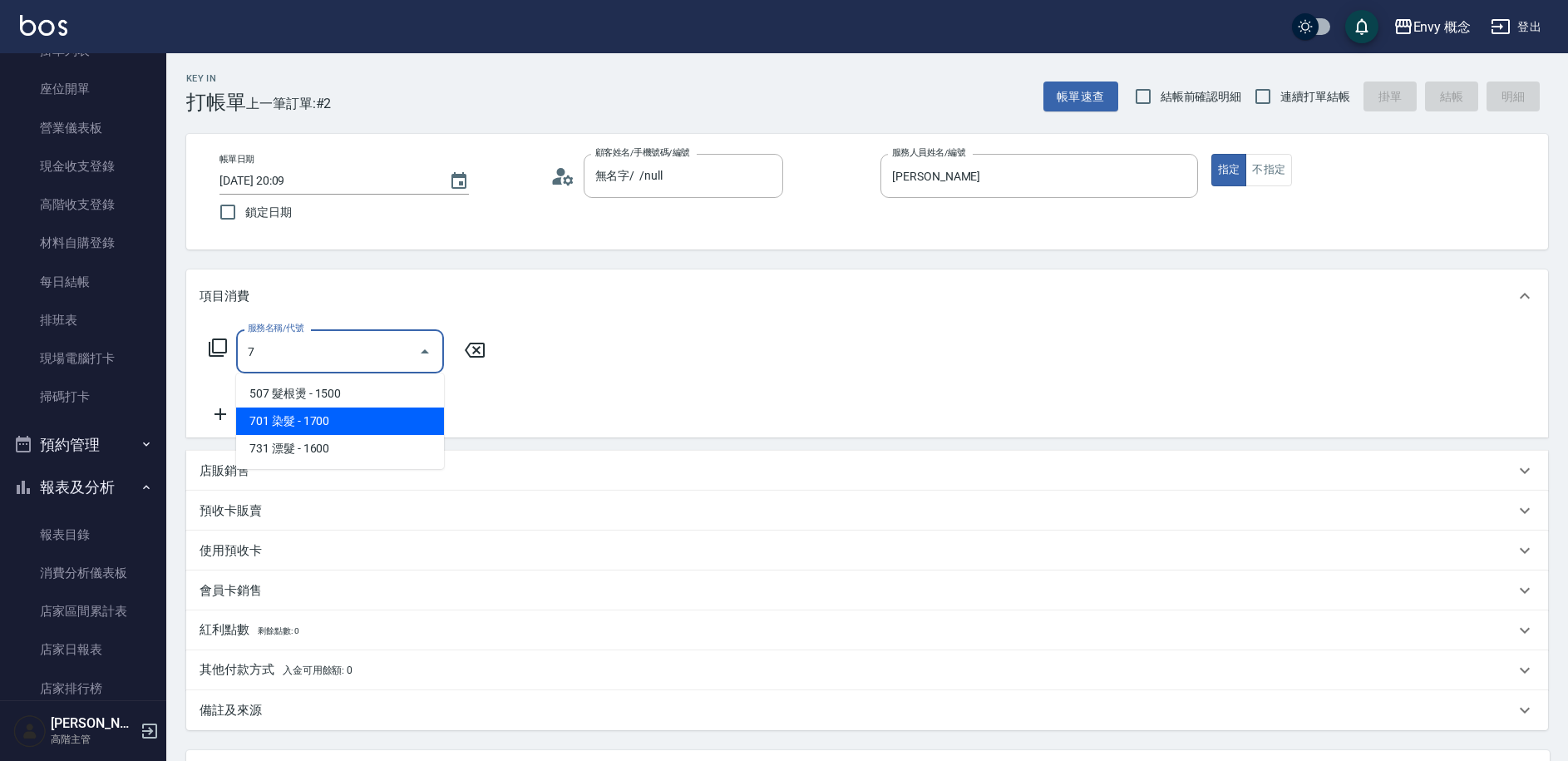
click at [311, 414] on span "701 染髮 - 1700" at bounding box center [340, 421] width 208 height 27
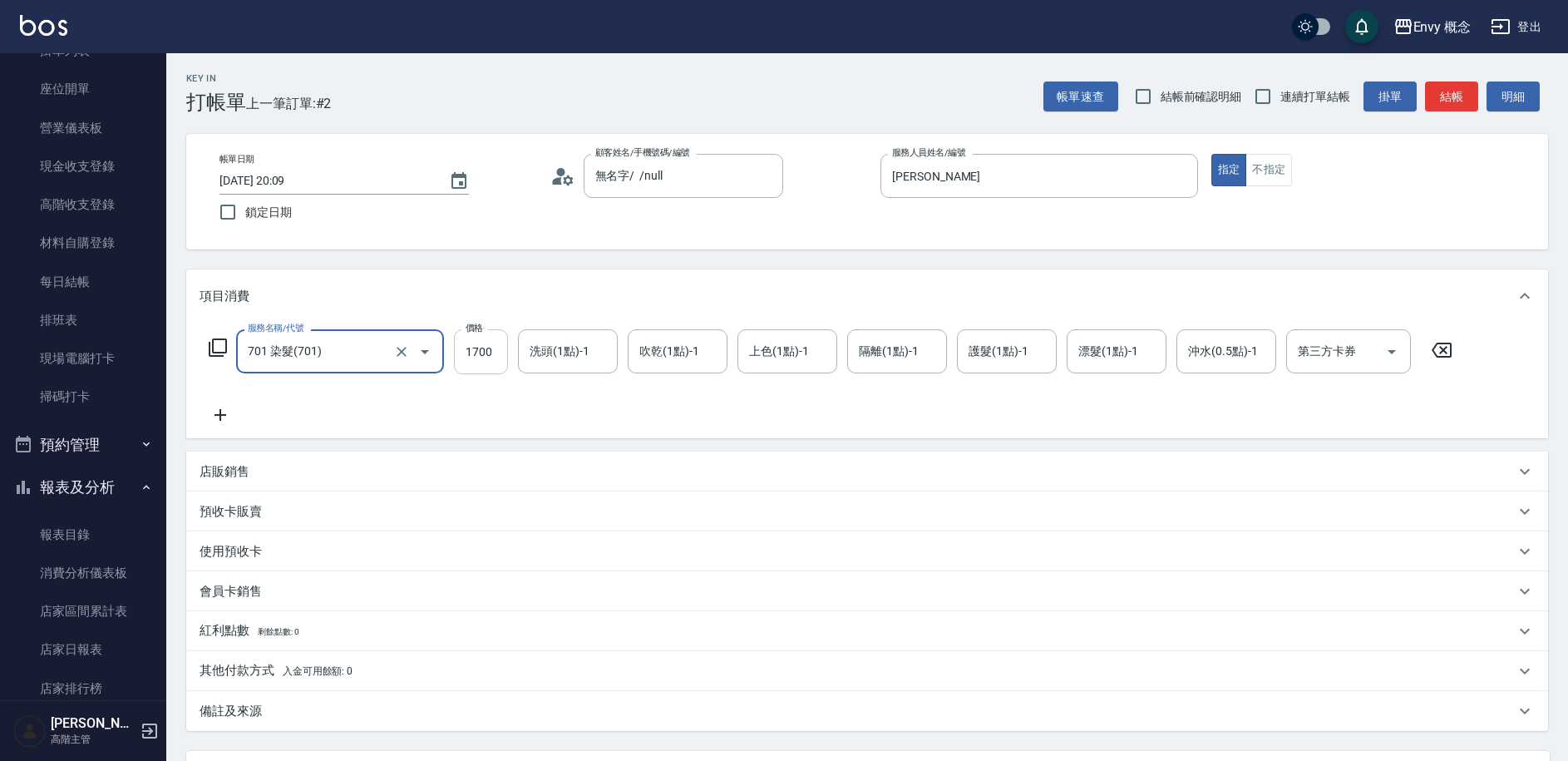
type input "701 染髮(701)"
click at [501, 352] on input "1700" at bounding box center [481, 351] width 54 height 45
type input "7980"
click at [250, 682] on div "其他付款方式 入金可用餘額: 0" at bounding box center [867, 670] width 1362 height 40
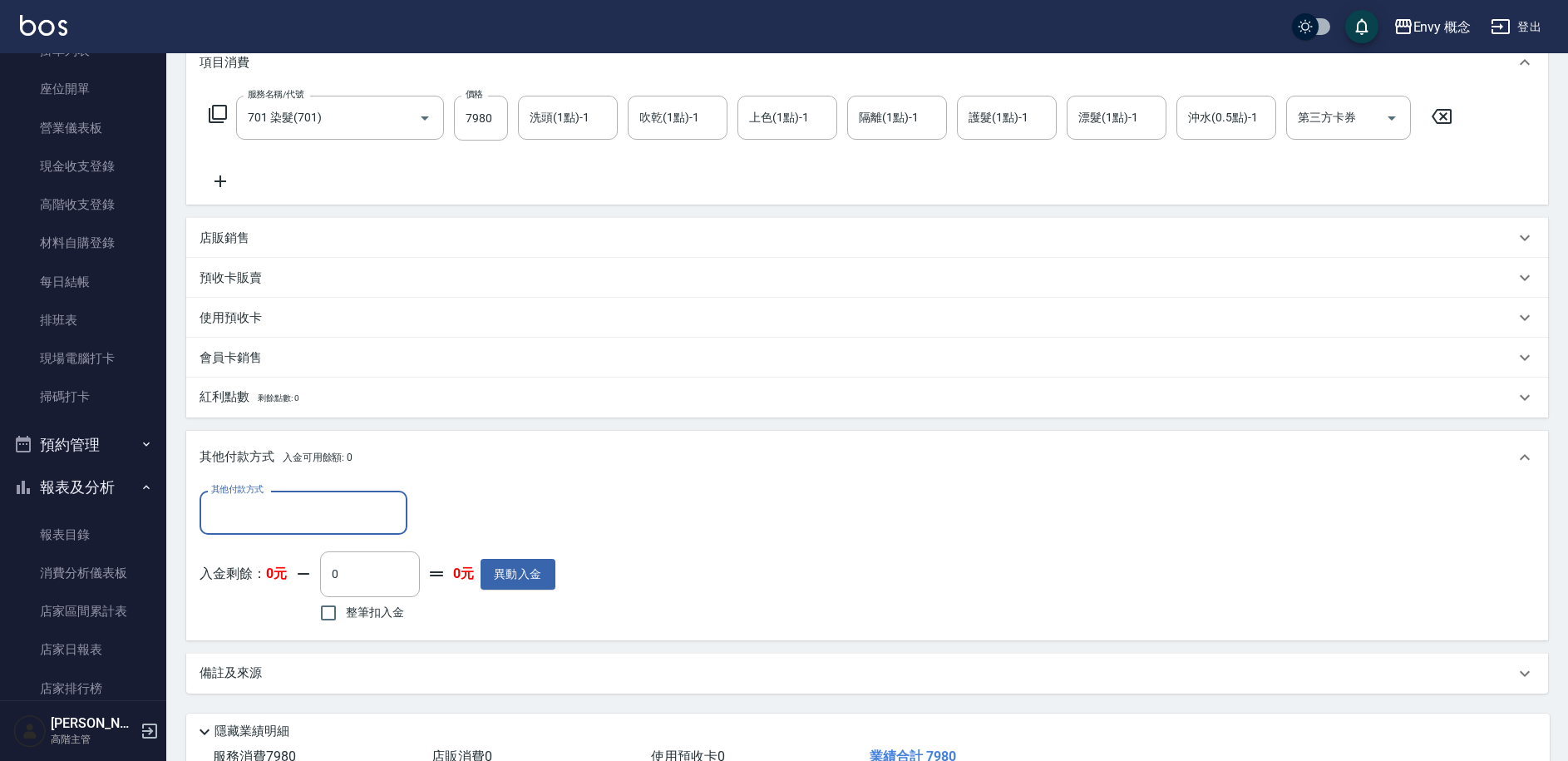
scroll to position [341, 0]
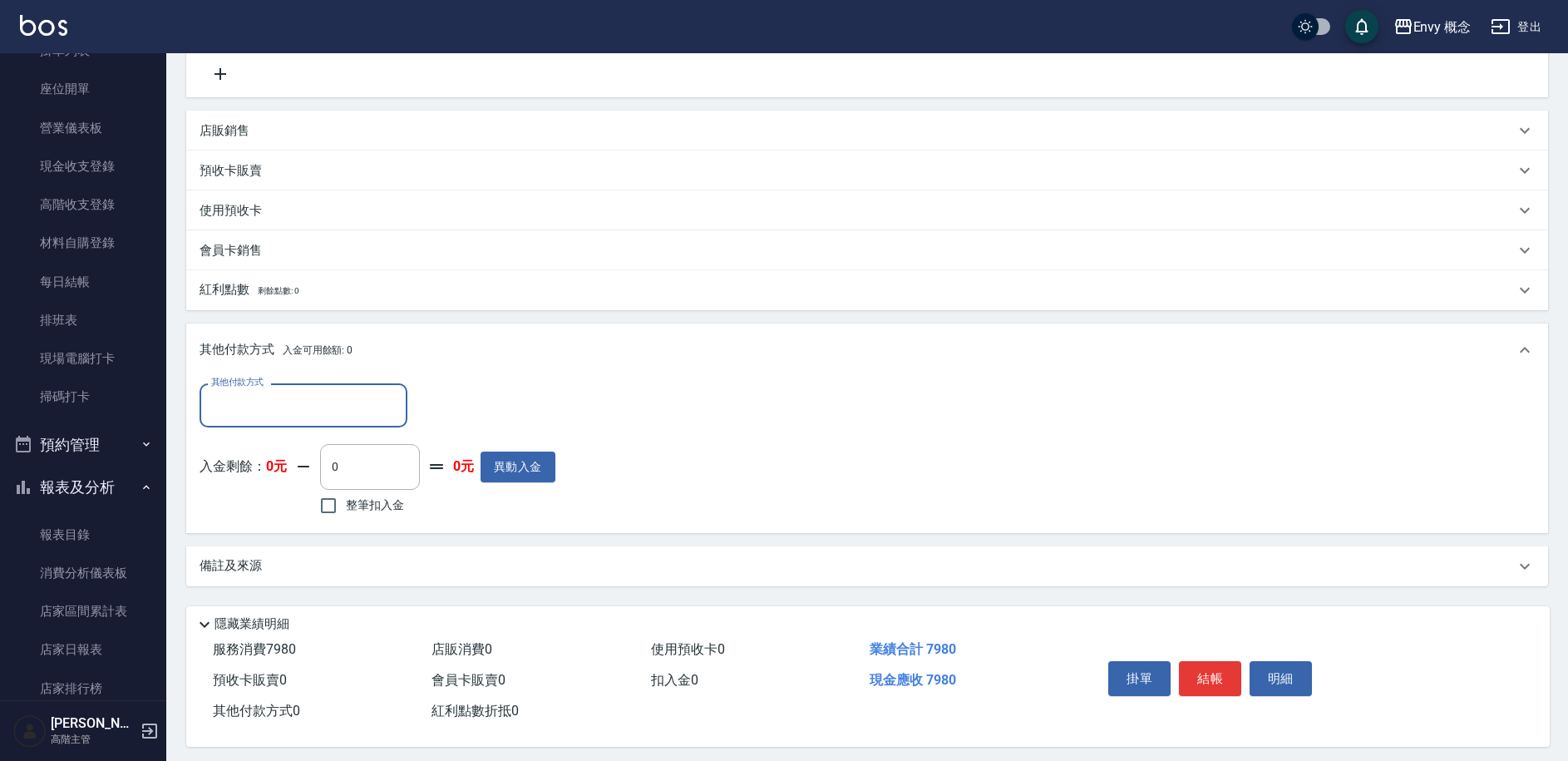
click at [285, 412] on input "其他付款方式" at bounding box center [303, 405] width 193 height 29
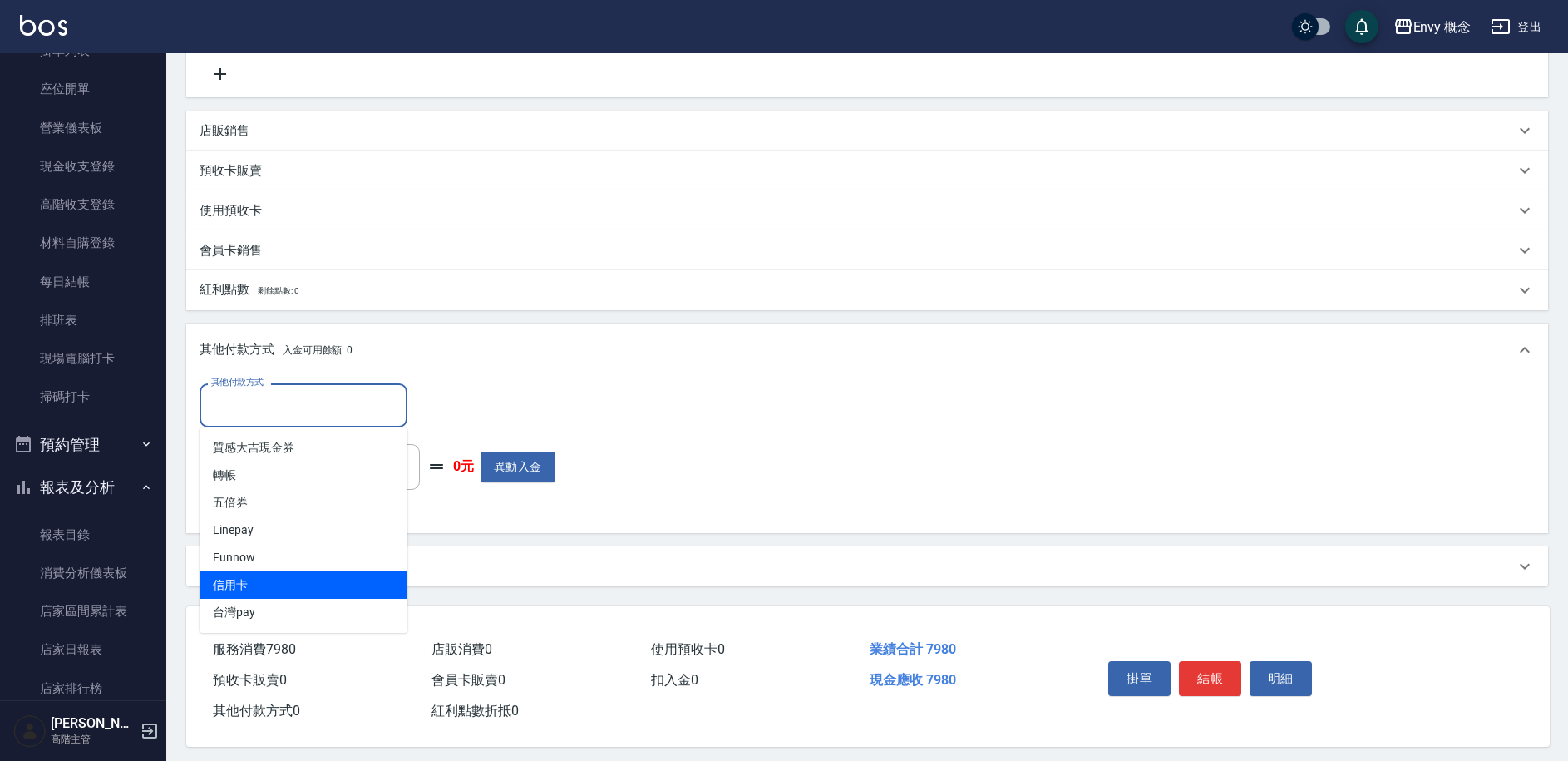
click at [256, 580] on span "信用卡" at bounding box center [303, 585] width 208 height 27
type input "信用卡"
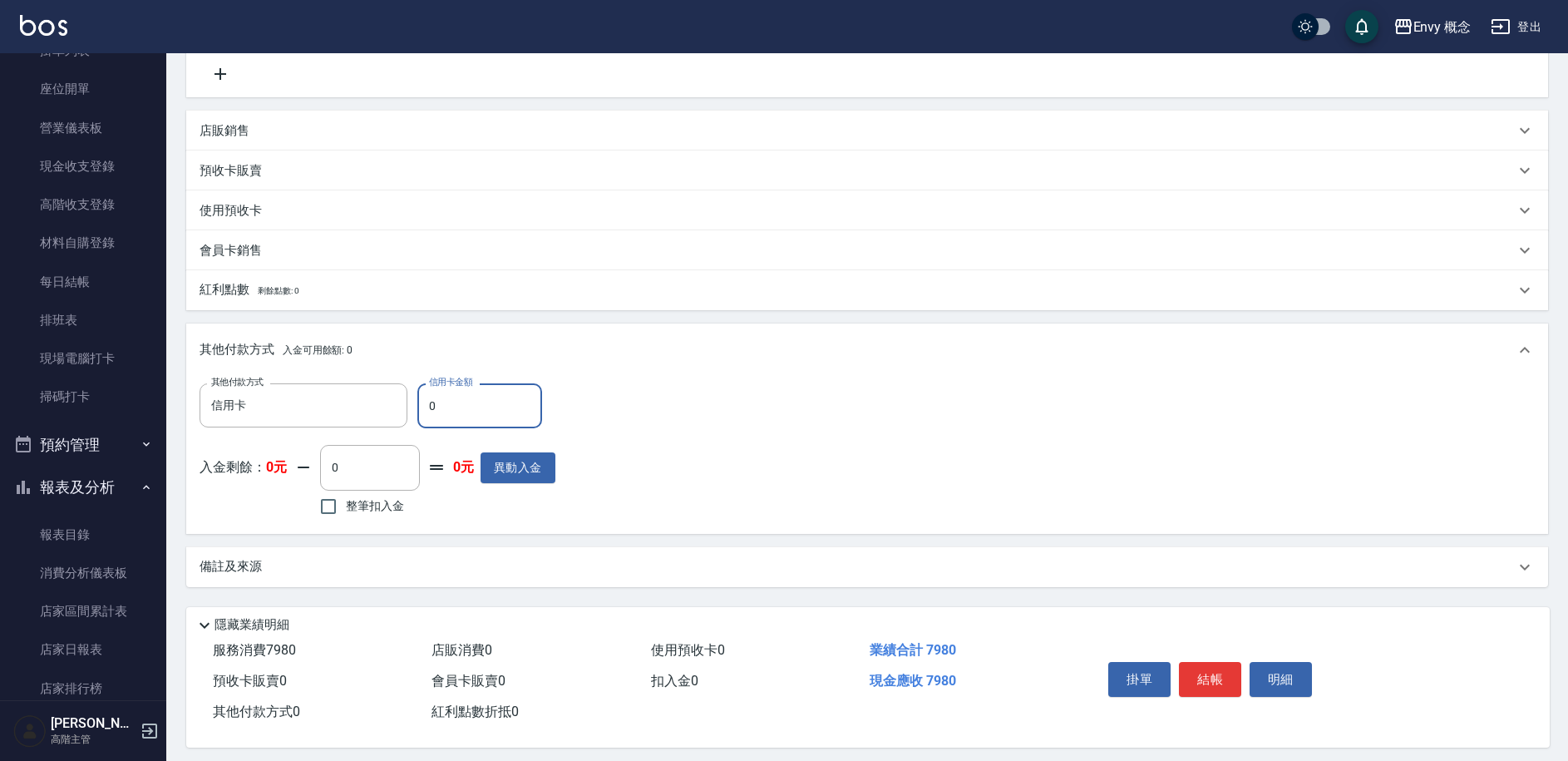
click at [429, 406] on input "0" at bounding box center [479, 406] width 124 height 45
type input "3980"
click at [1203, 678] on button "結帳" at bounding box center [1210, 679] width 63 height 35
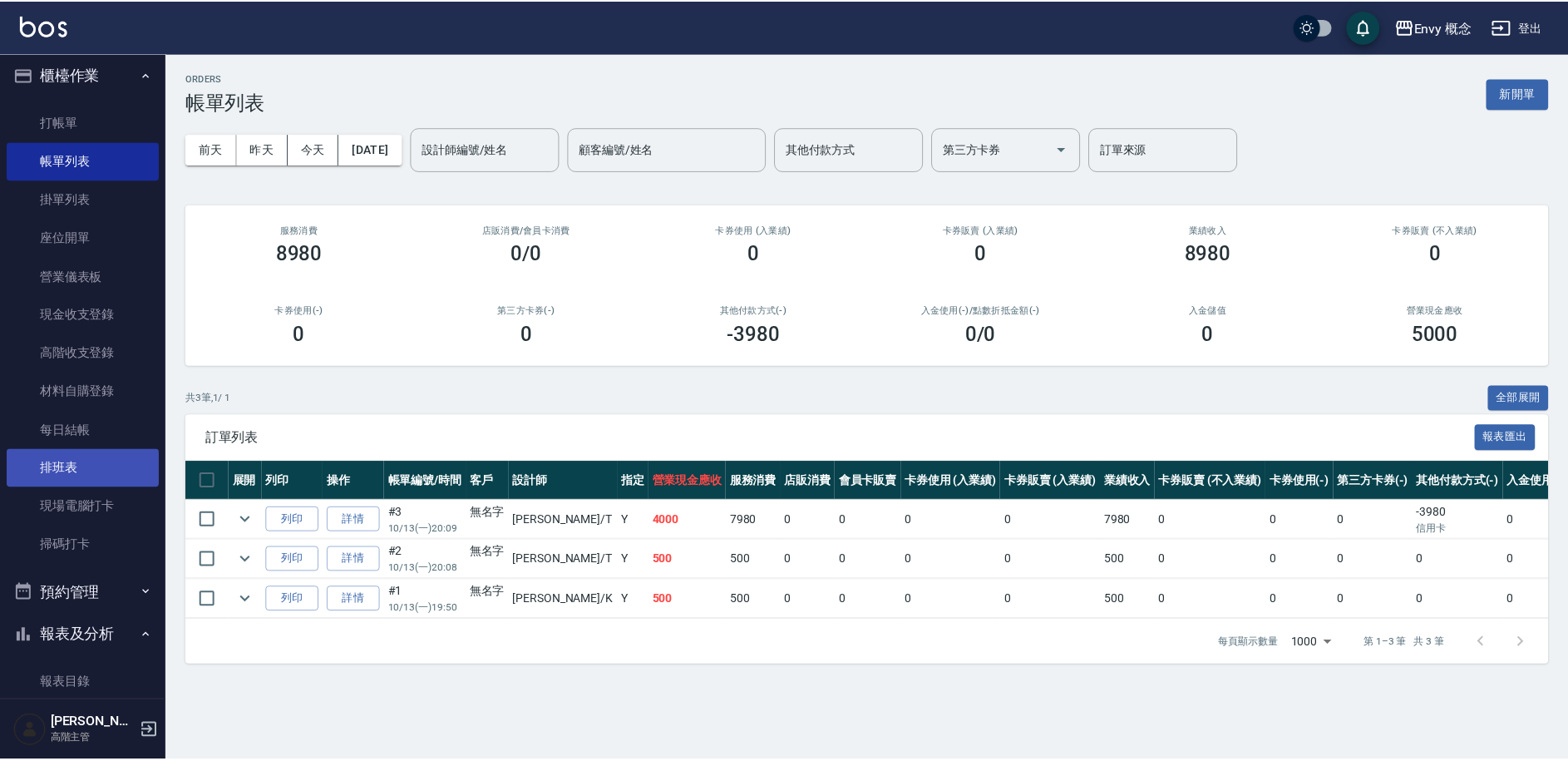
scroll to position [22, 0]
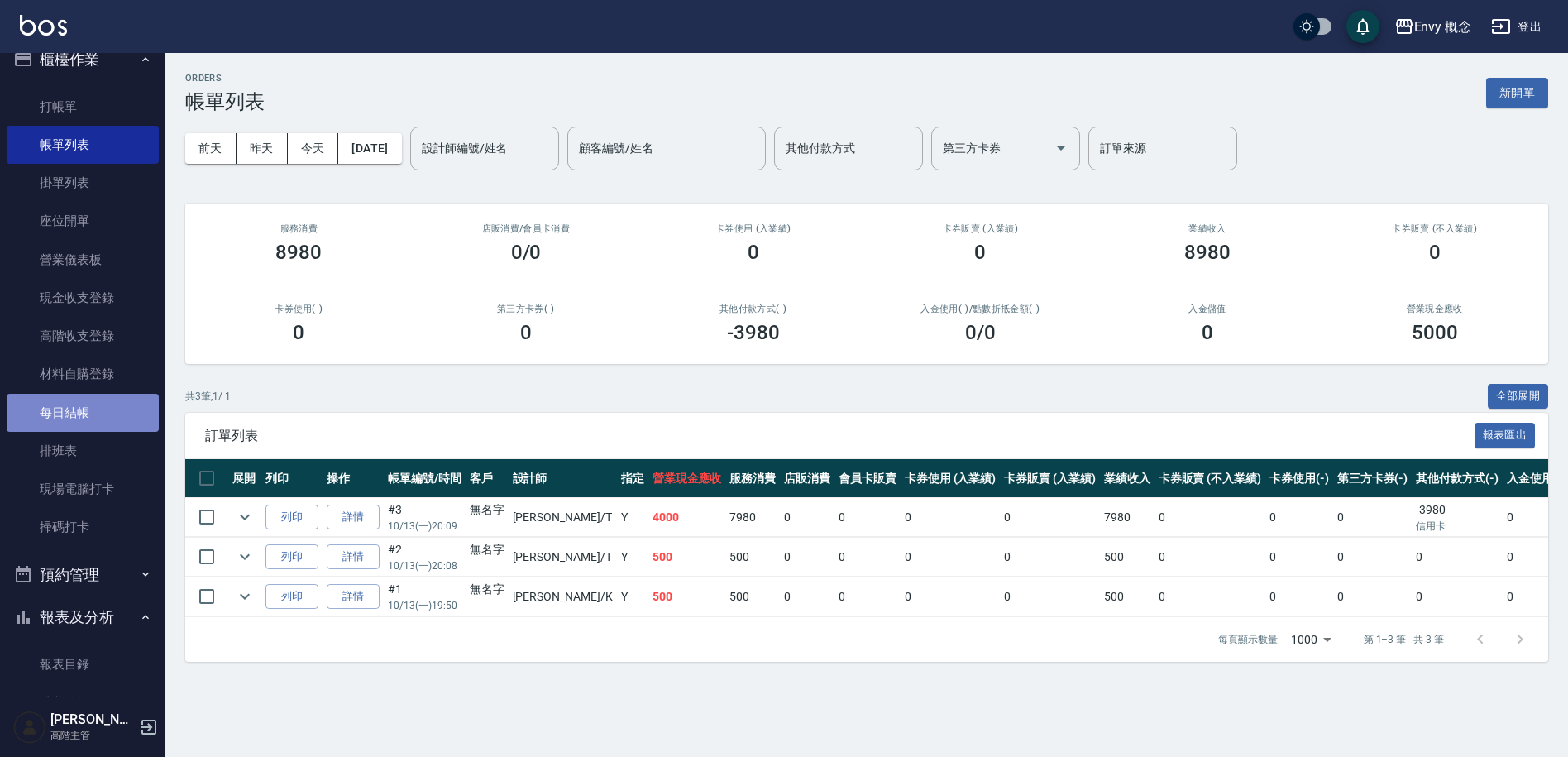
click at [82, 420] on link "每日結帳" at bounding box center [82, 412] width 152 height 38
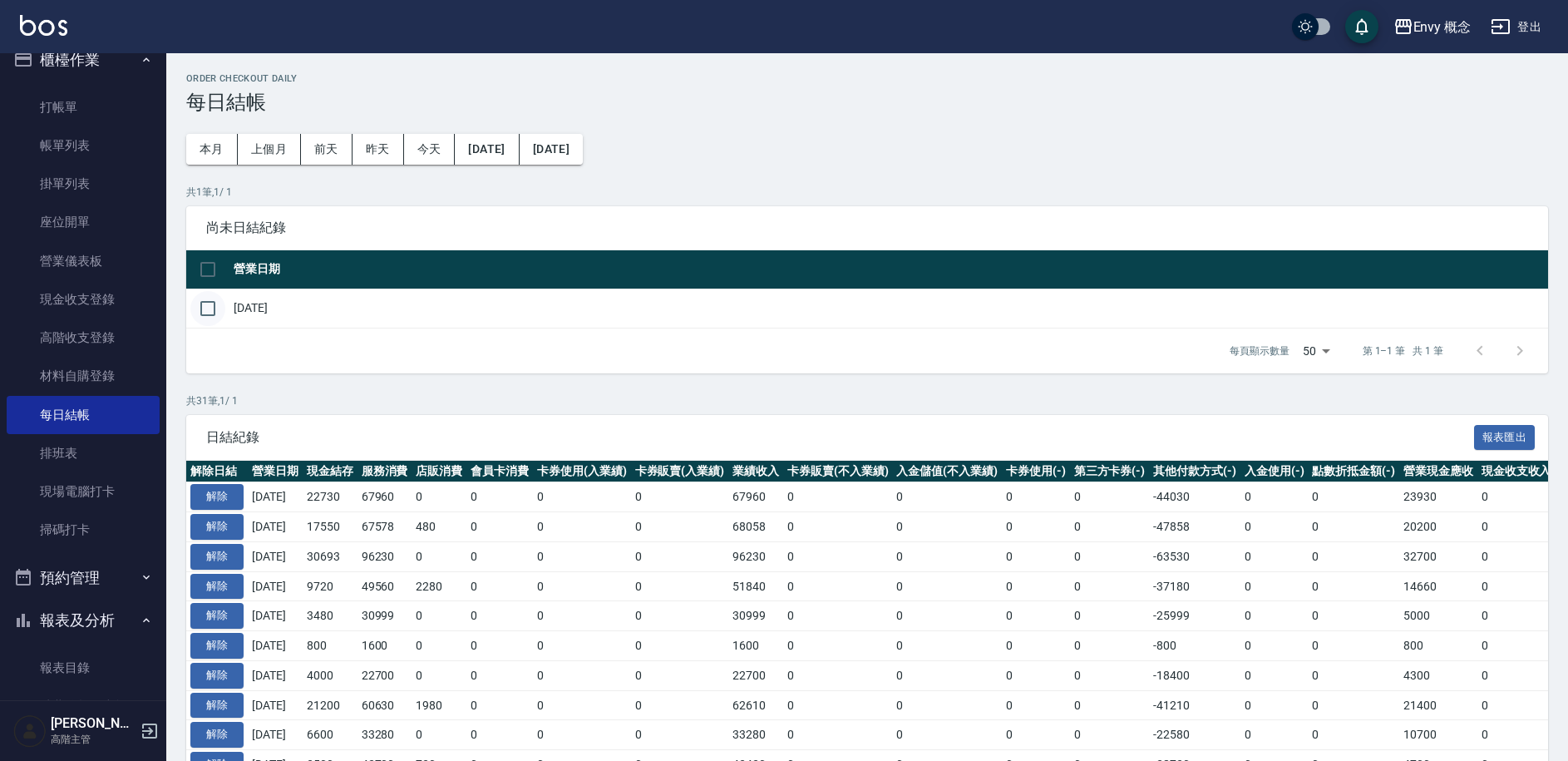
click at [215, 311] on input "checkbox" at bounding box center [208, 309] width 35 height 35
checkbox input "true"
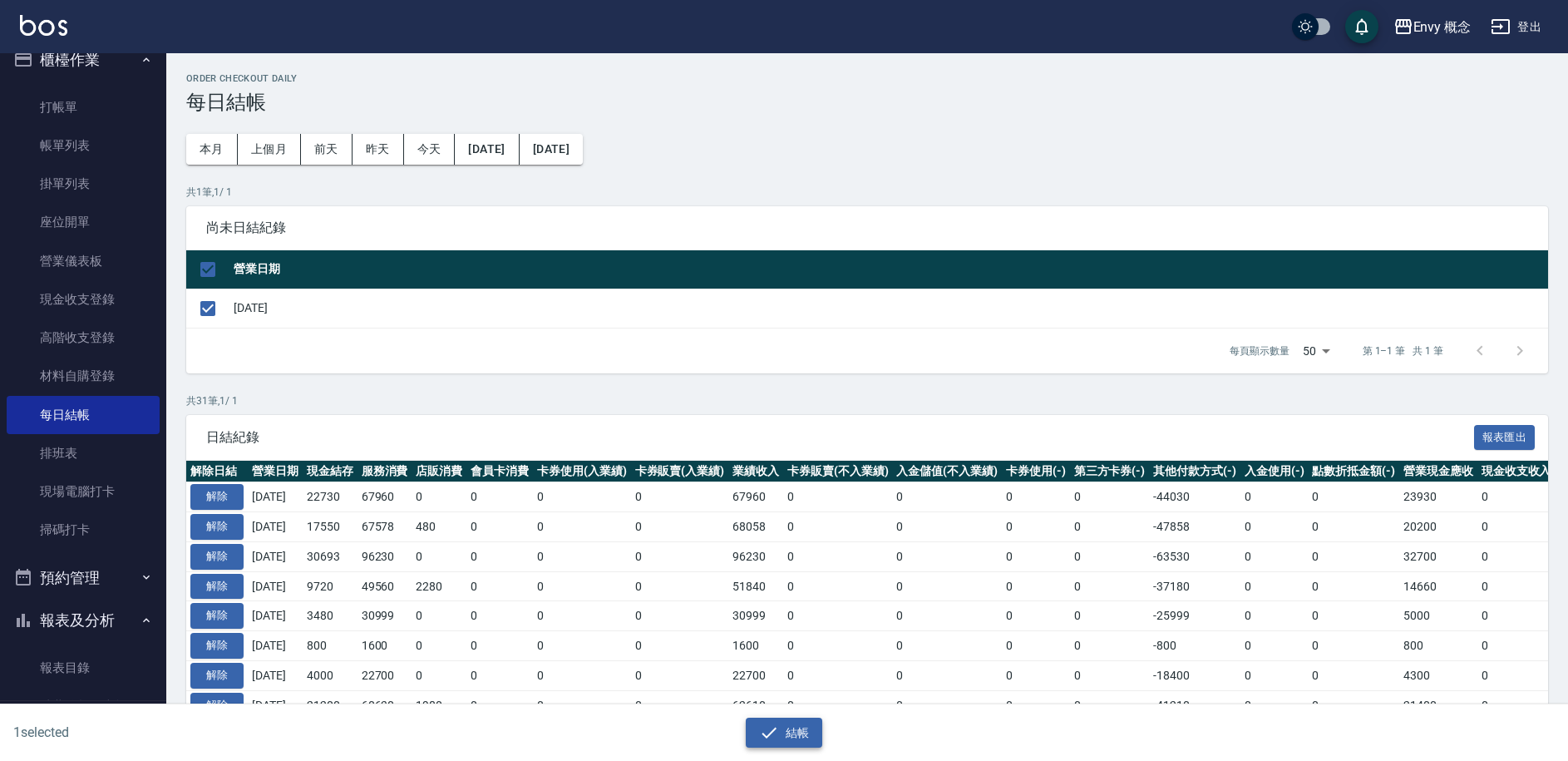
click at [797, 740] on button "結帳" at bounding box center [785, 733] width 78 height 31
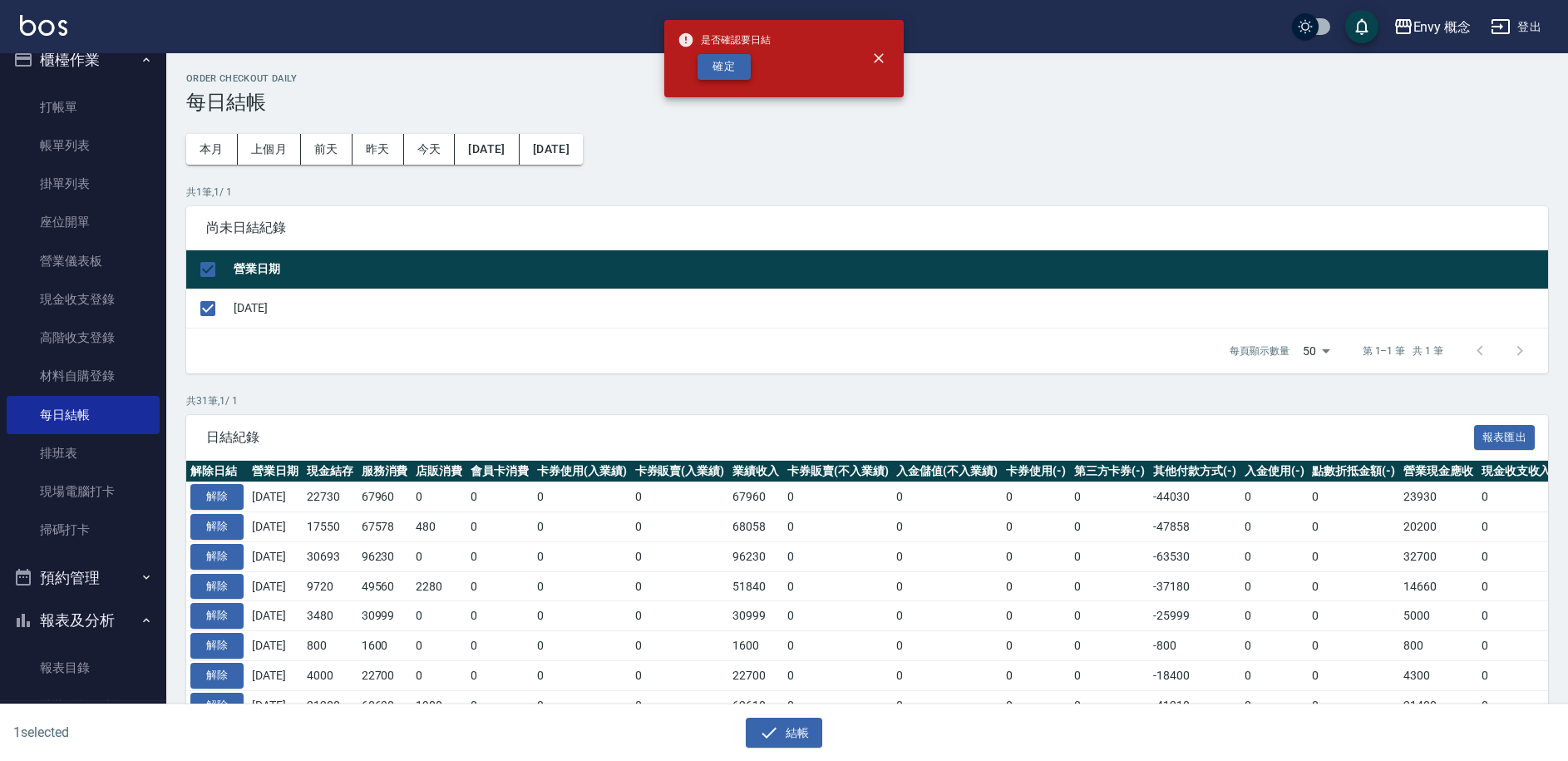
click at [726, 71] on button "確定" at bounding box center [724, 66] width 53 height 26
checkbox input "false"
